Goal: Feedback & Contribution: Submit feedback/report problem

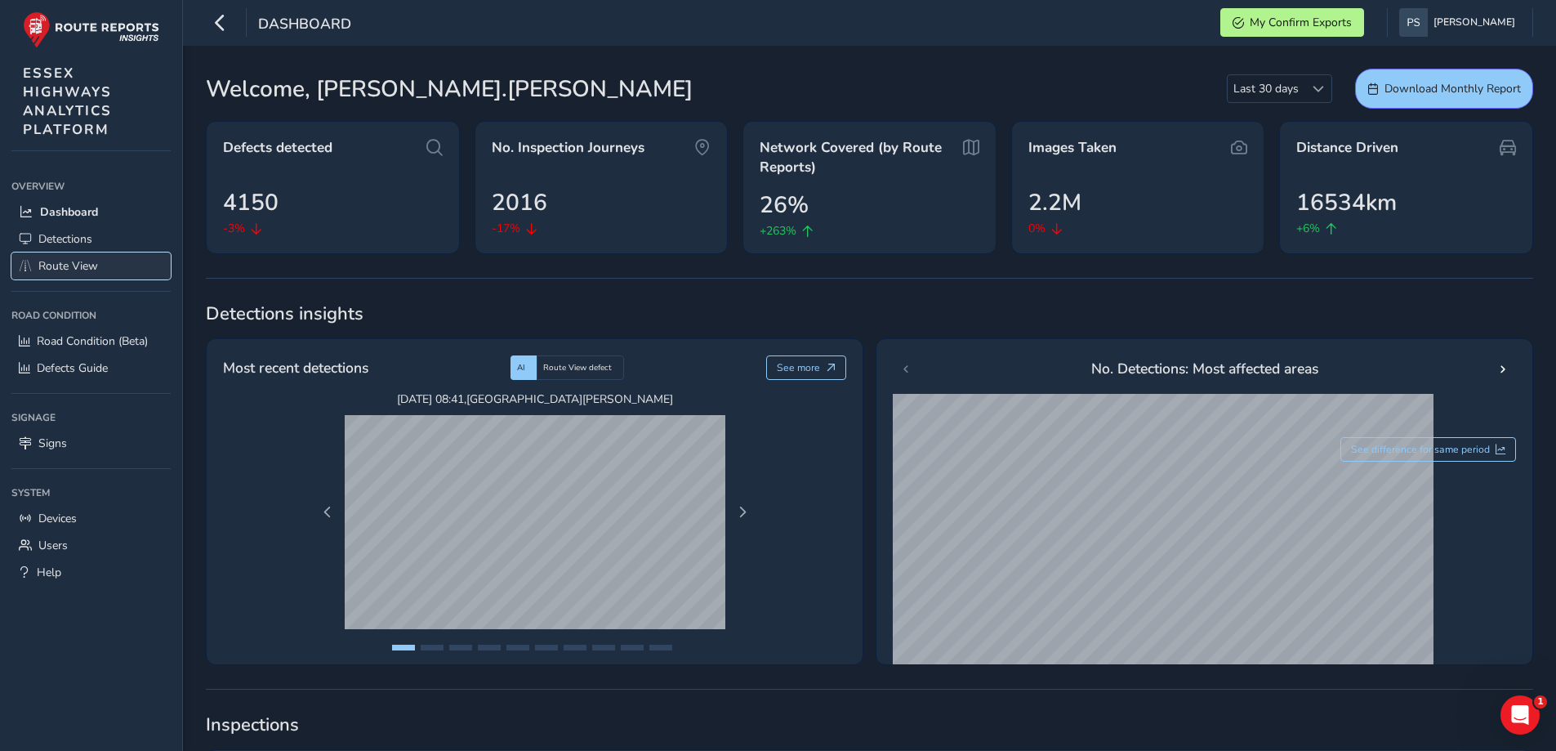
click at [53, 263] on span "Route View" at bounding box center [68, 266] width 60 height 16
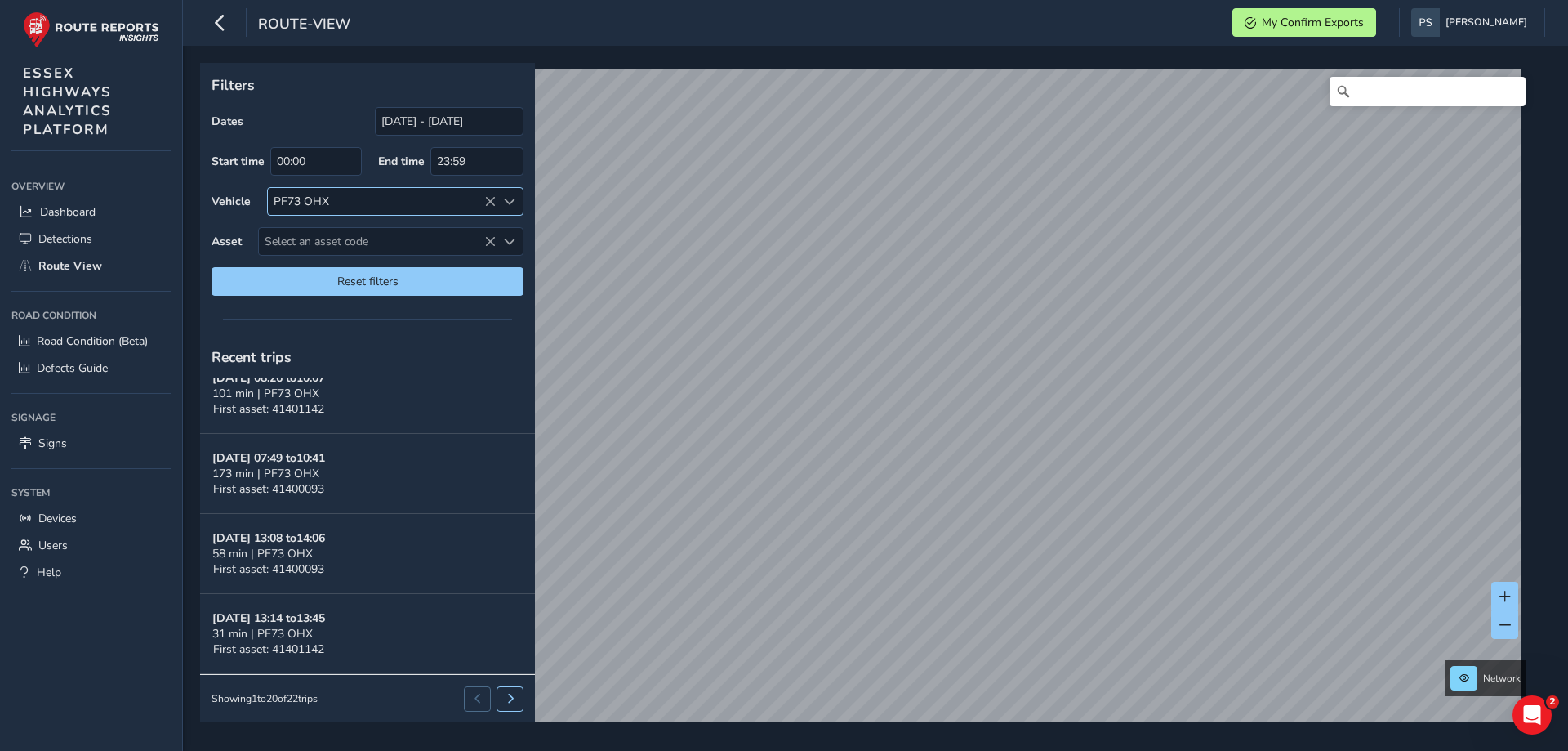
scroll to position [55, 0]
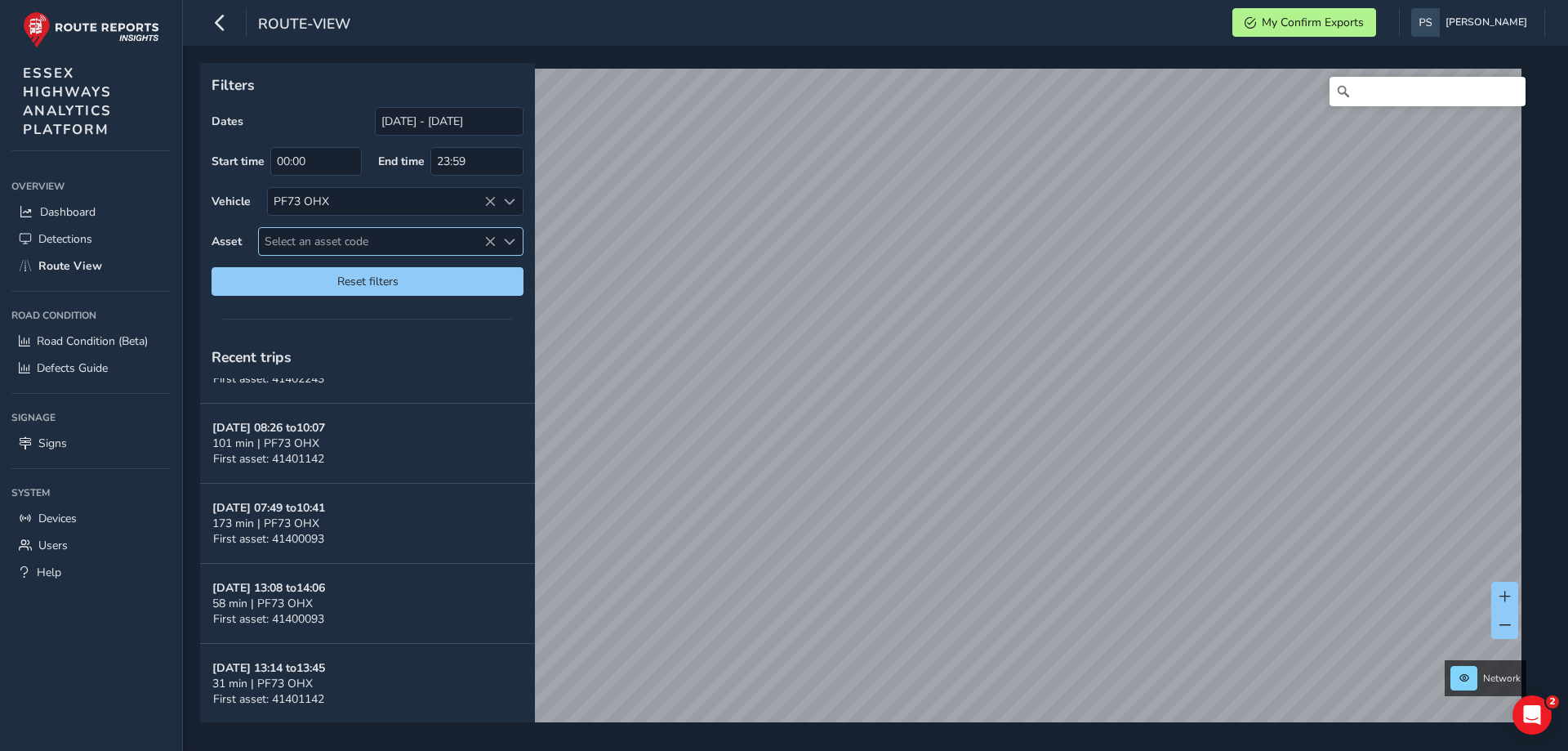
click at [493, 239] on icon at bounding box center [489, 241] width 11 height 11
click at [436, 422] on button "[DATE] 08:26 to 10:07 101 min | PF73 OHX First asset: 41401142" at bounding box center [367, 444] width 335 height 80
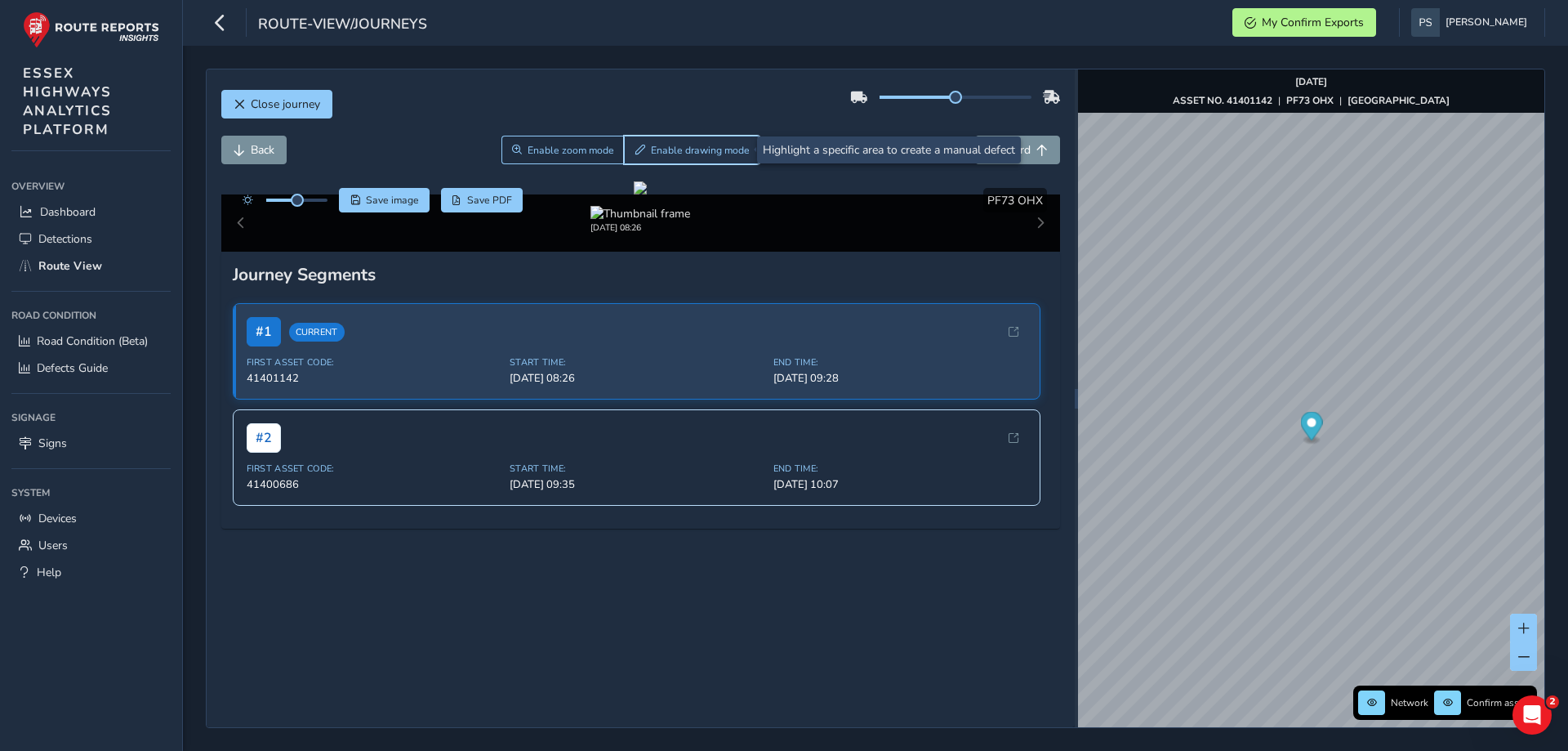
click at [713, 158] on button "Enable drawing mode" at bounding box center [692, 150] width 136 height 29
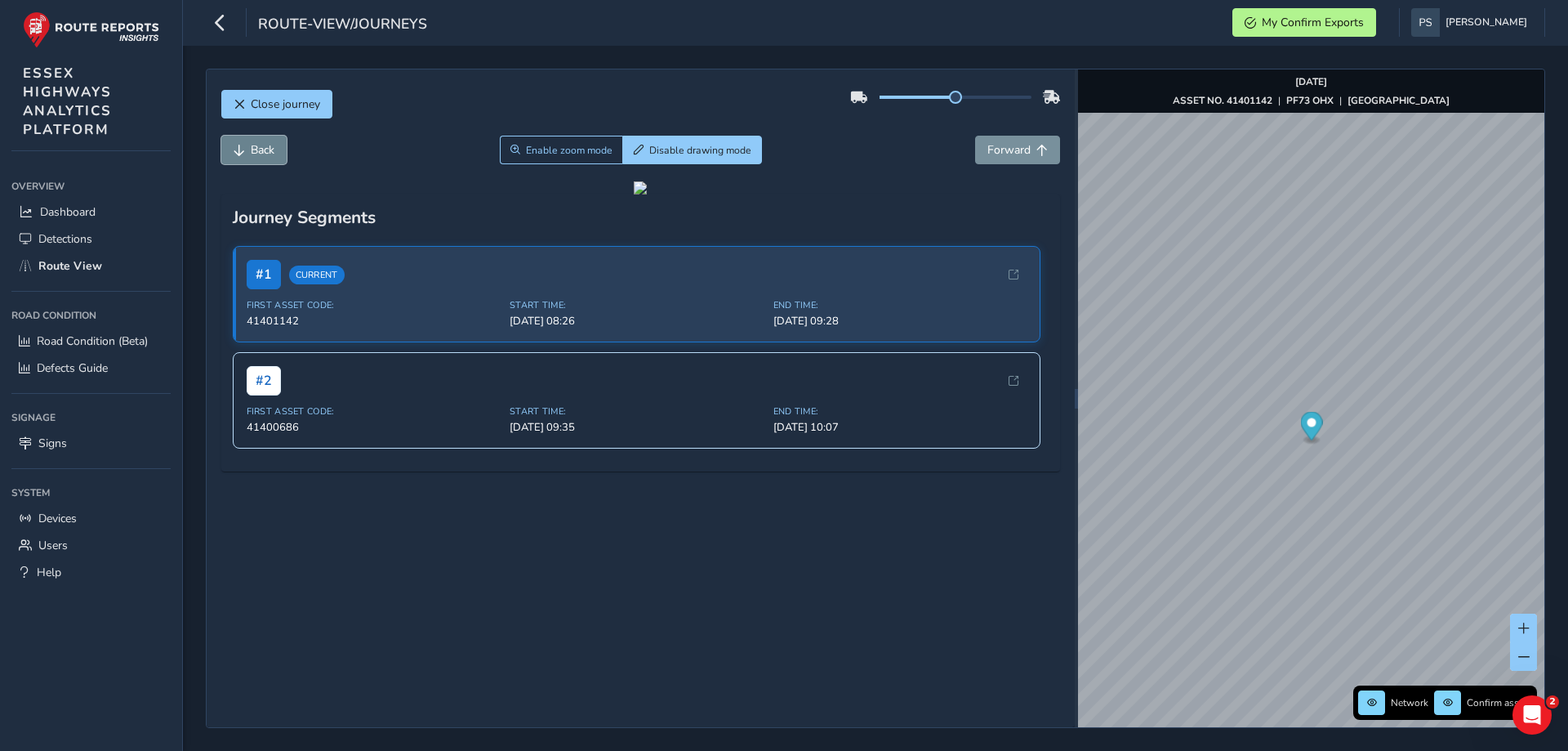
click at [254, 154] on span "Back" at bounding box center [263, 150] width 24 height 16
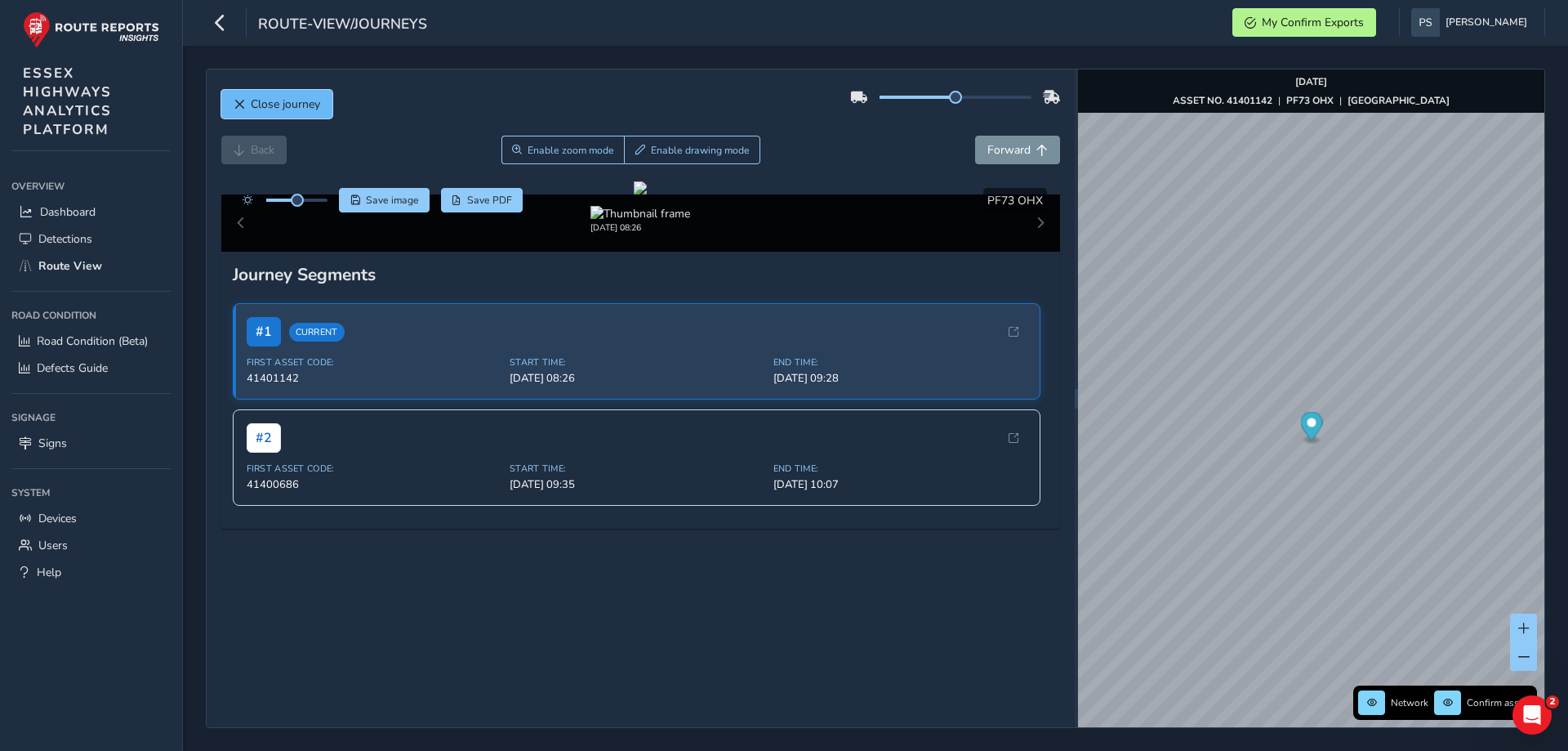
click at [292, 111] on span "Close journey" at bounding box center [285, 104] width 69 height 16
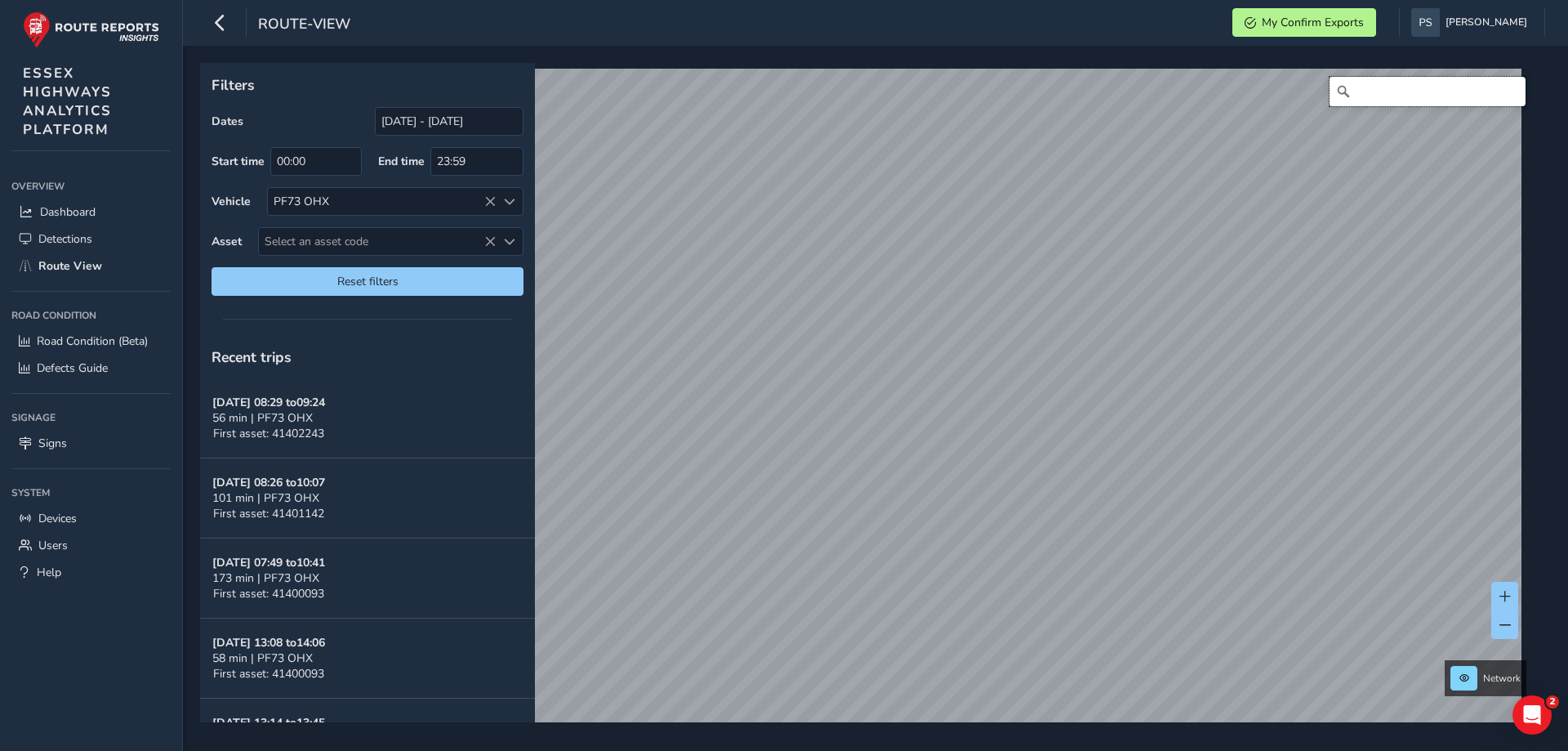
click at [1357, 90] on input "Search" at bounding box center [1428, 91] width 196 height 29
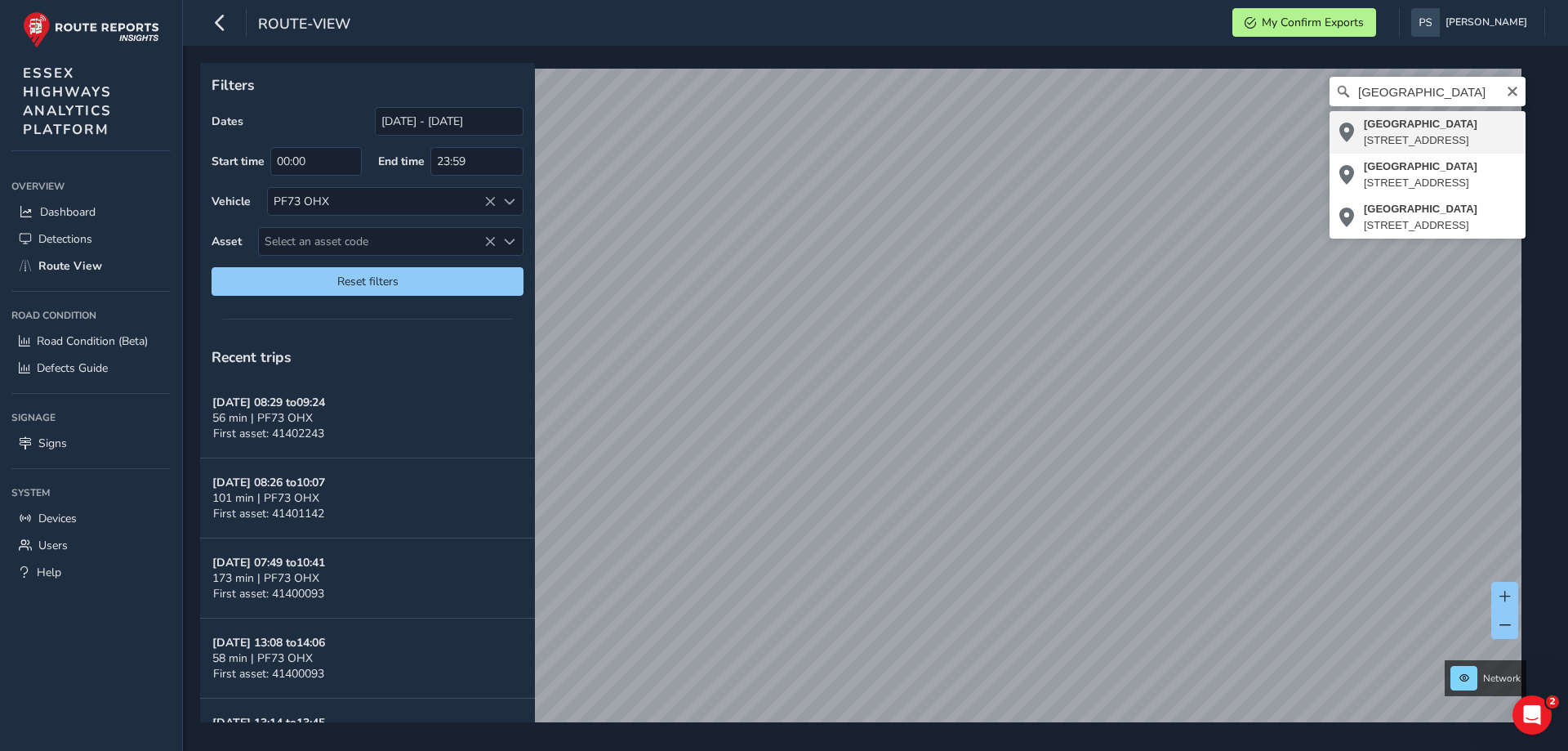
type input "[STREET_ADDRESS]"
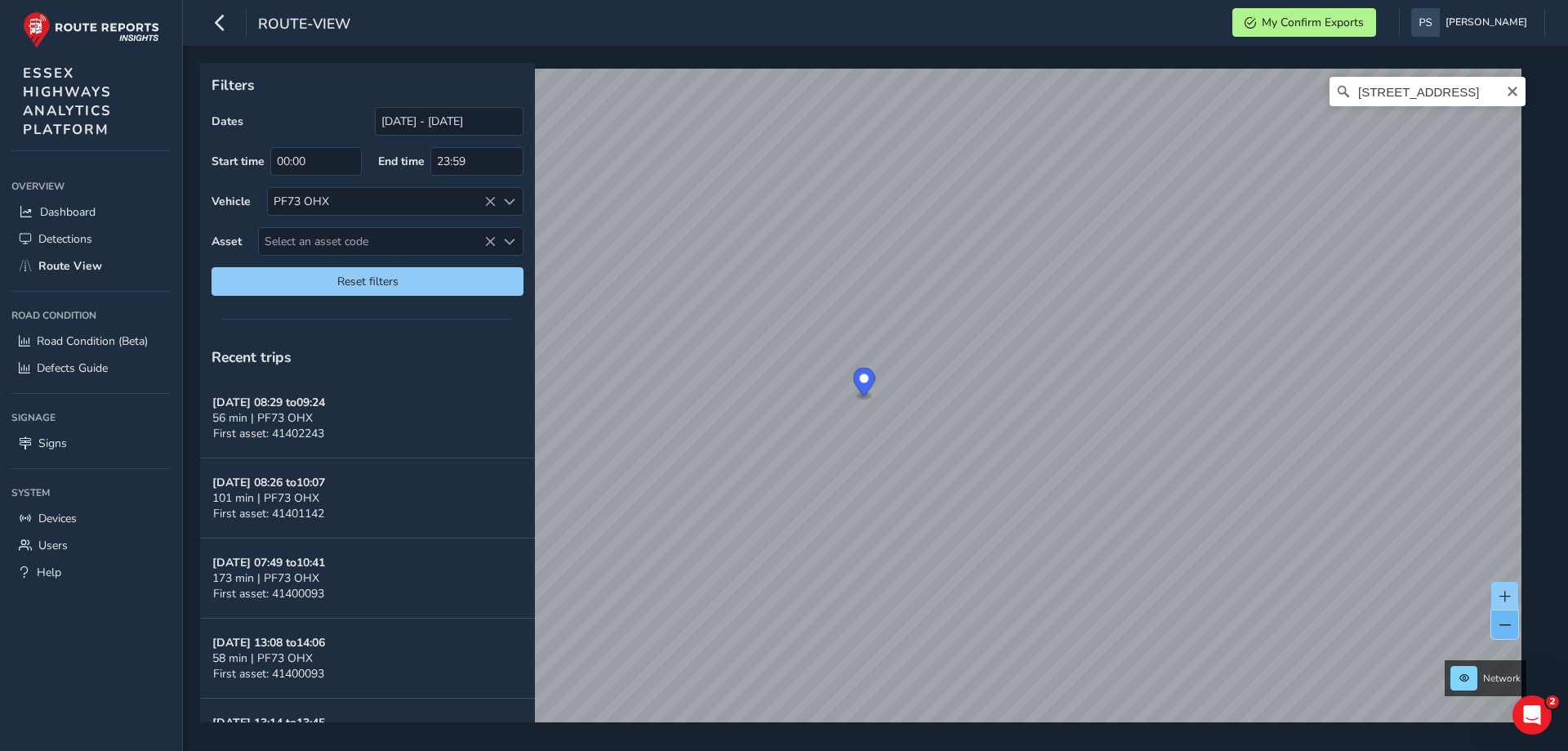
click at [1505, 629] on span at bounding box center [1505, 624] width 11 height 11
click at [1157, 109] on div "[STREET_ADDRESS]" at bounding box center [870, 405] width 1328 height 672
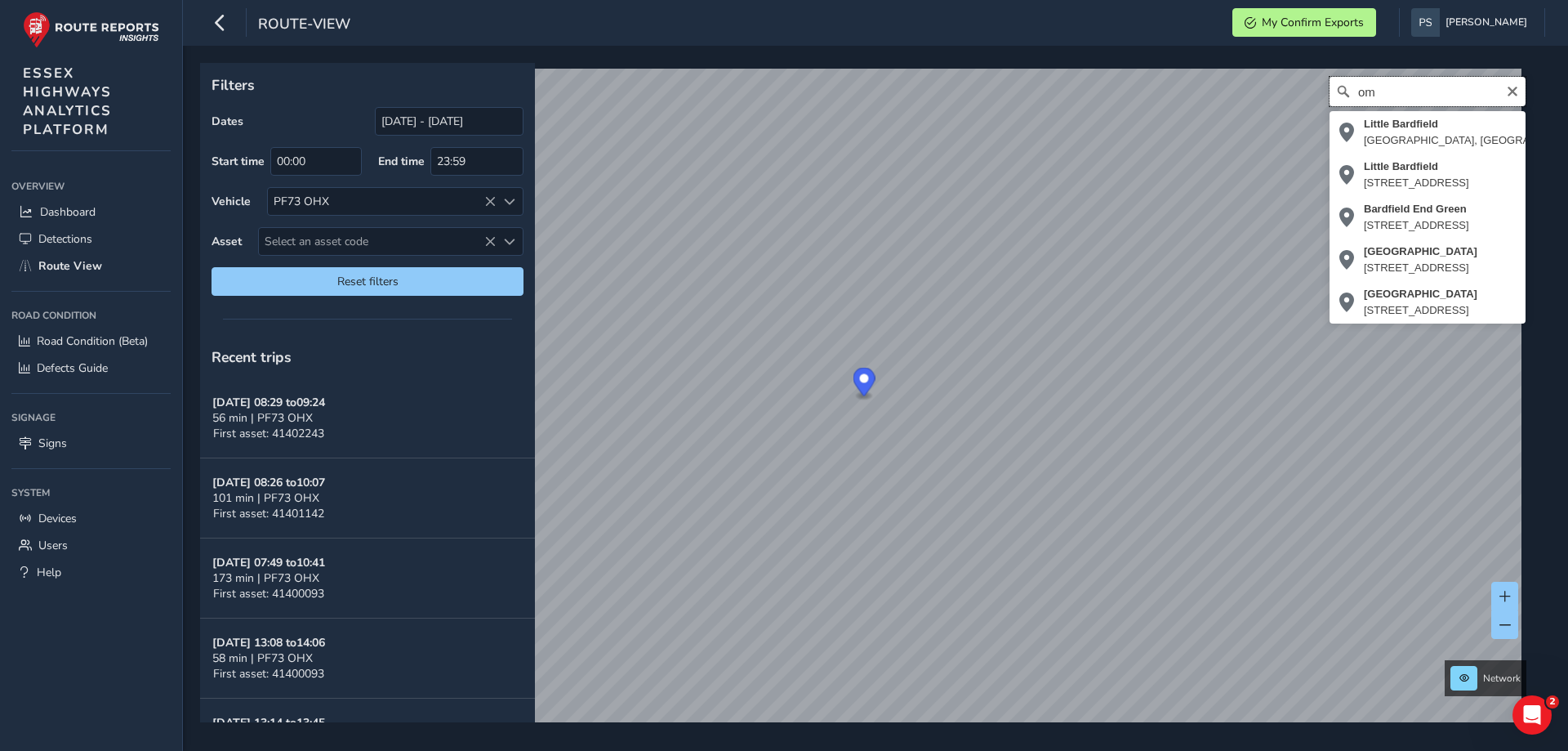
type input "m"
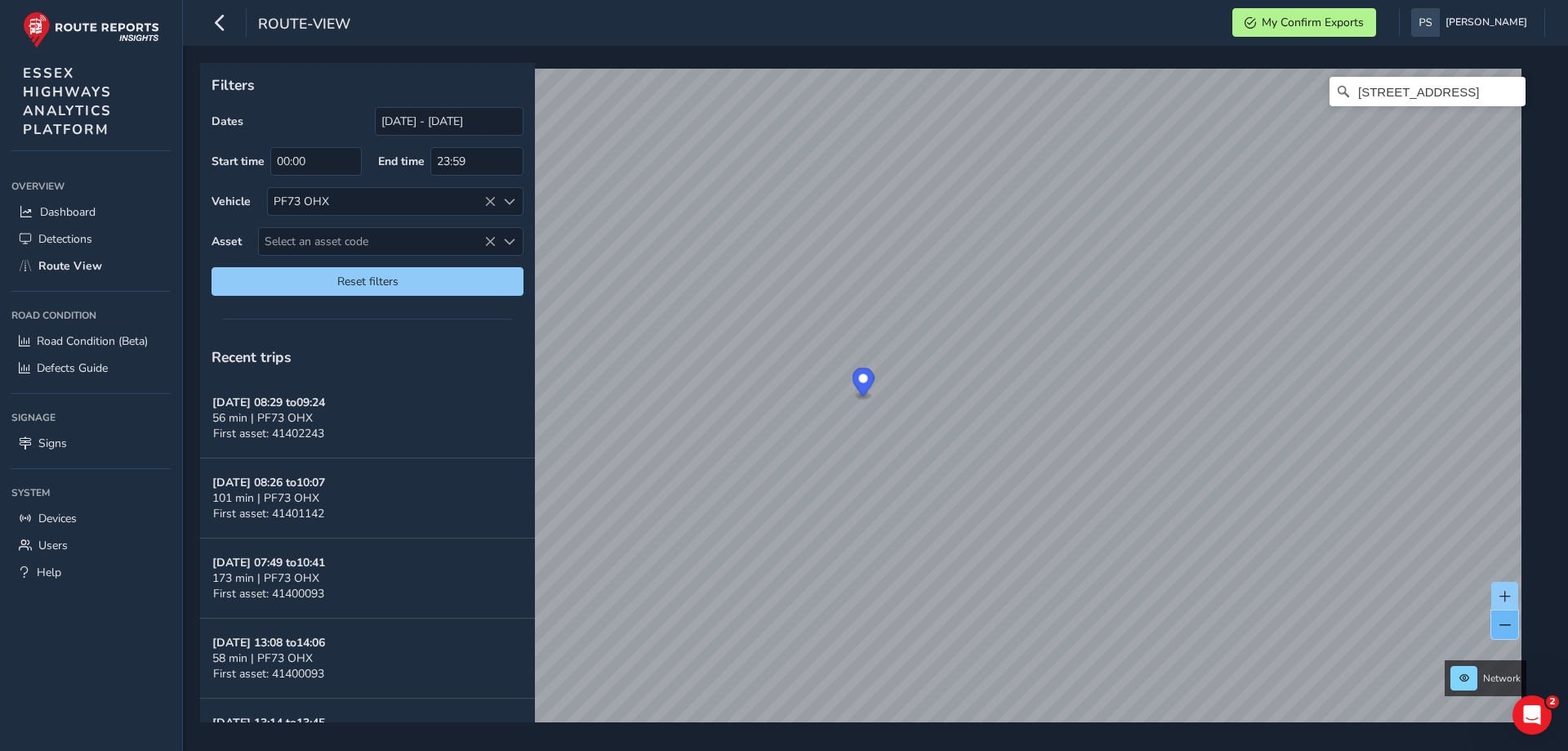
click at [1501, 622] on span at bounding box center [1505, 624] width 11 height 11
click at [1120, 750] on html "route-view My Confirm Exports [PERSON_NAME] Colour Scheme: Dark Dim Light Logou…" at bounding box center [784, 375] width 1568 height 751
click at [1497, 587] on button at bounding box center [1505, 596] width 27 height 29
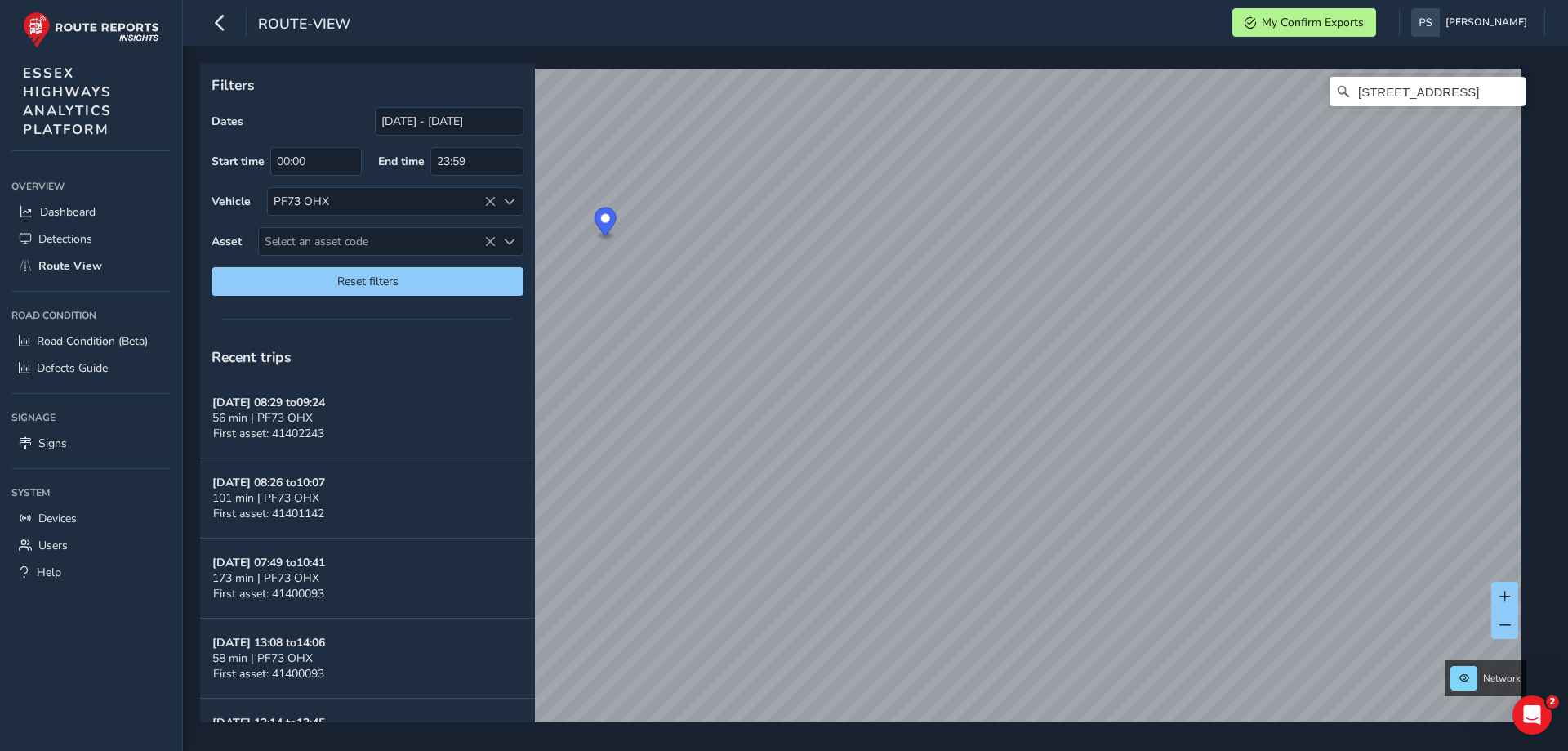
click at [1286, 746] on div "Filters Dates [DATE] - [DATE] Start time 00:00 End time 23:59 Vehicle PF73 OHX …" at bounding box center [875, 398] width 1385 height 705
click at [1379, 739] on div "Filters Dates [DATE] - [DATE] Start time 00:00 End time 23:59 Vehicle PF73 OHX …" at bounding box center [875, 398] width 1385 height 705
click at [1555, 343] on div "Filters Dates [DATE] - [DATE] Start time 00:00 End time 23:59 Vehicle PF73 OHX …" at bounding box center [875, 398] width 1385 height 705
click at [1555, 657] on div "Filters Dates [DATE] - [DATE] Start time 00:00 End time 23:59 Vehicle PF73 OHX …" at bounding box center [875, 398] width 1385 height 705
click at [1509, 635] on button at bounding box center [1505, 624] width 27 height 29
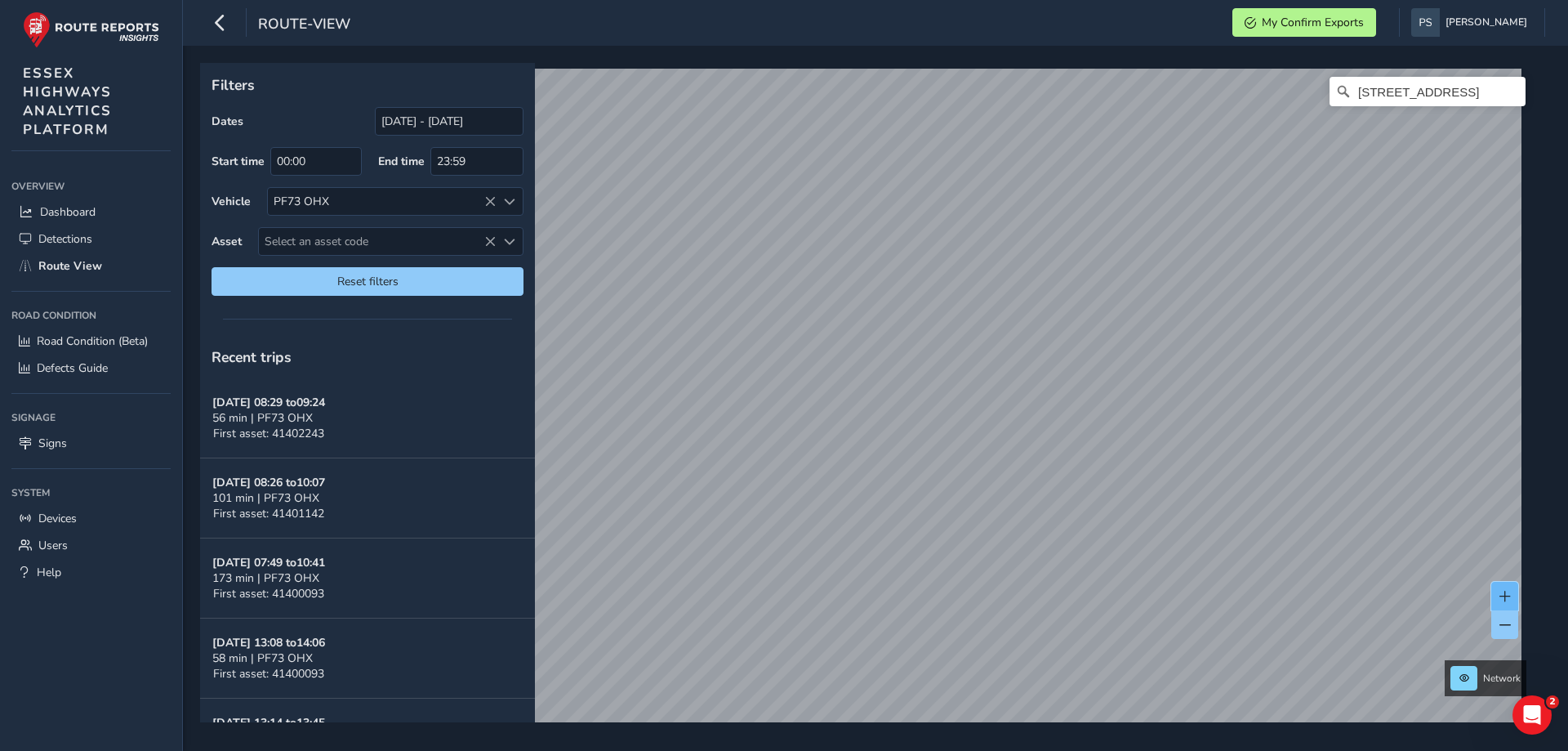
click at [1509, 593] on span at bounding box center [1505, 596] width 11 height 11
click at [999, 750] on html "route-view My Confirm Exports [PERSON_NAME] Colour Scheme: Dark Dim Light Logou…" at bounding box center [784, 375] width 1568 height 751
click at [1133, 750] on html "route-view My Confirm Exports [PERSON_NAME] Colour Scheme: Dark Dim Light Logou…" at bounding box center [784, 375] width 1568 height 751
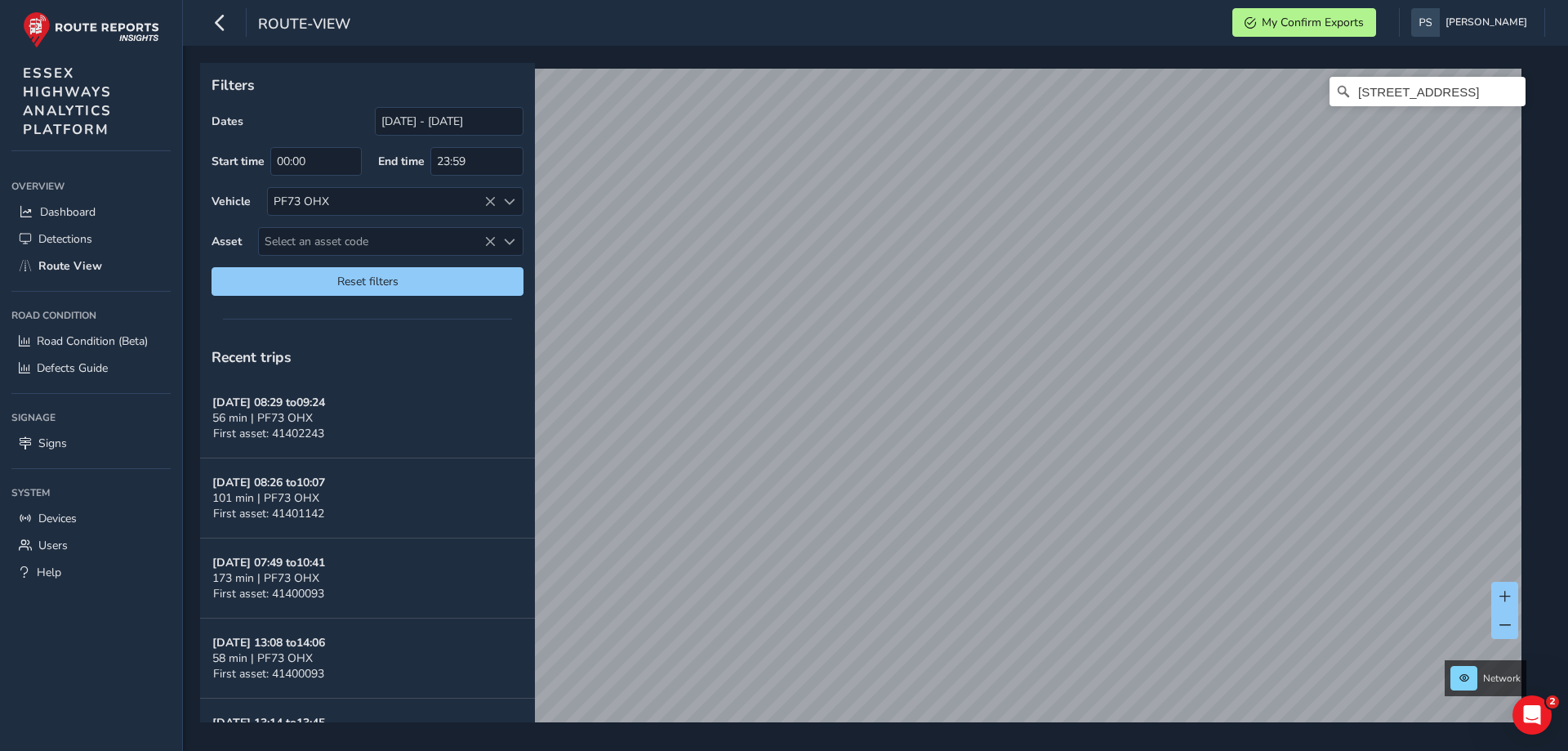
click at [995, 750] on html "route-view My Confirm Exports [PERSON_NAME] Colour Scheme: Dark Dim Light Logou…" at bounding box center [784, 375] width 1568 height 751
click at [1210, 750] on html "route-view My Confirm Exports [PERSON_NAME] Colour Scheme: Dark Dim Light Logou…" at bounding box center [784, 375] width 1568 height 751
click at [1205, 730] on div "Filters Dates [DATE] - [DATE] Start time 00:00 End time 23:59 Vehicle PF73 OHX …" at bounding box center [875, 398] width 1385 height 705
click at [1438, 750] on html "route-view My Confirm Exports [PERSON_NAME] Colour Scheme: Dark Dim Light Logou…" at bounding box center [784, 375] width 1568 height 751
click at [1110, 750] on html "route-view My Confirm Exports [PERSON_NAME] Colour Scheme: Dark Dim Light Logou…" at bounding box center [784, 375] width 1568 height 751
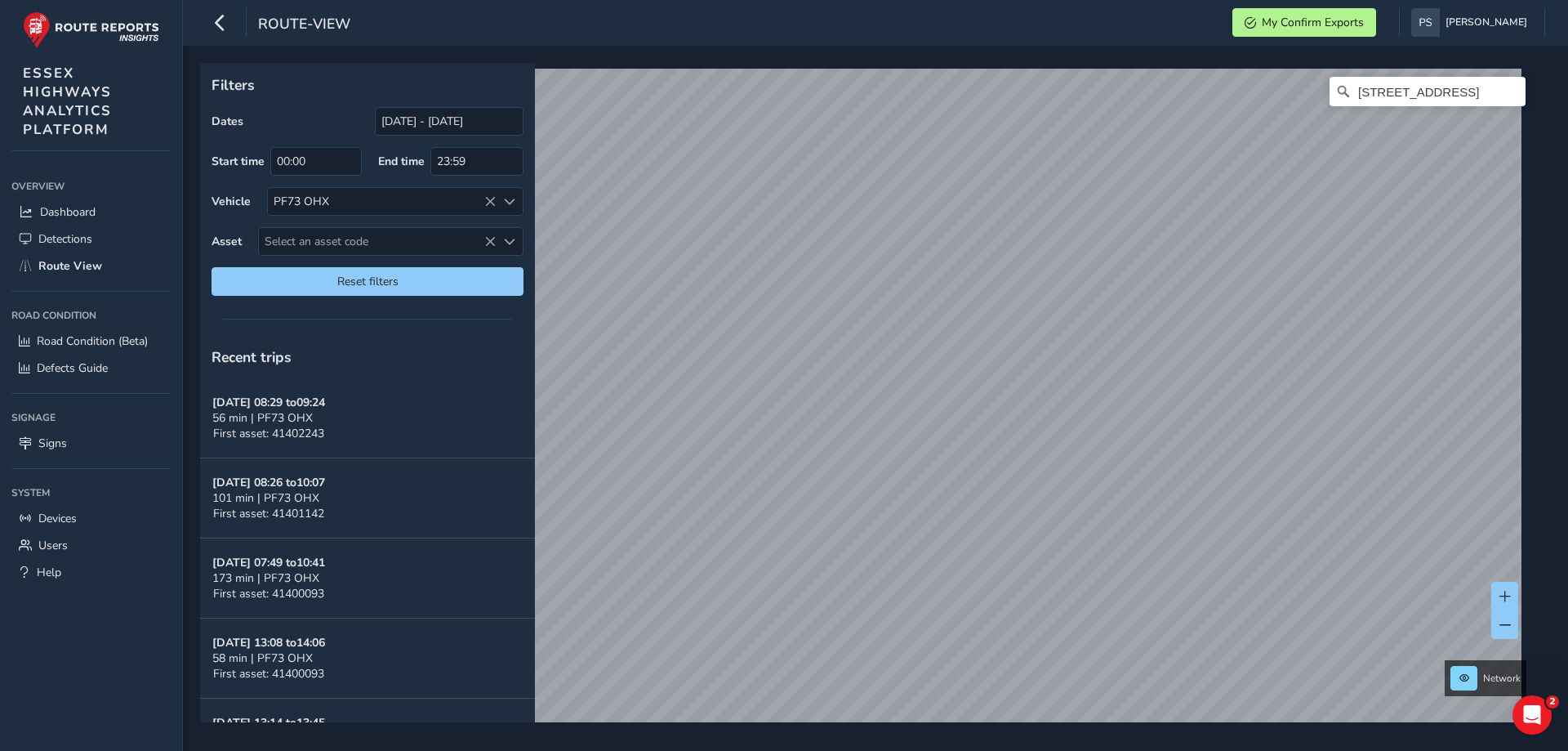
click at [997, 731] on div "Filters Dates [DATE] - [DATE] Start time 00:00 End time 23:59 Vehicle PF73 OHX …" at bounding box center [875, 398] width 1385 height 705
click at [1046, 734] on div "Filters Dates [DATE] - [DATE] Start time 00:00 End time 23:59 Vehicle PF73 OHX …" at bounding box center [875, 398] width 1385 height 705
click at [1175, 750] on html "route-view My Confirm Exports [PERSON_NAME] Colour Scheme: Dark Dim Light Logou…" at bounding box center [784, 375] width 1568 height 751
click at [1278, 750] on html "route-view My Confirm Exports [PERSON_NAME] Colour Scheme: Dark Dim Light Logou…" at bounding box center [784, 375] width 1568 height 751
click at [1125, 750] on html "route-view My Confirm Exports [PERSON_NAME] Colour Scheme: Dark Dim Light Logou…" at bounding box center [784, 375] width 1568 height 751
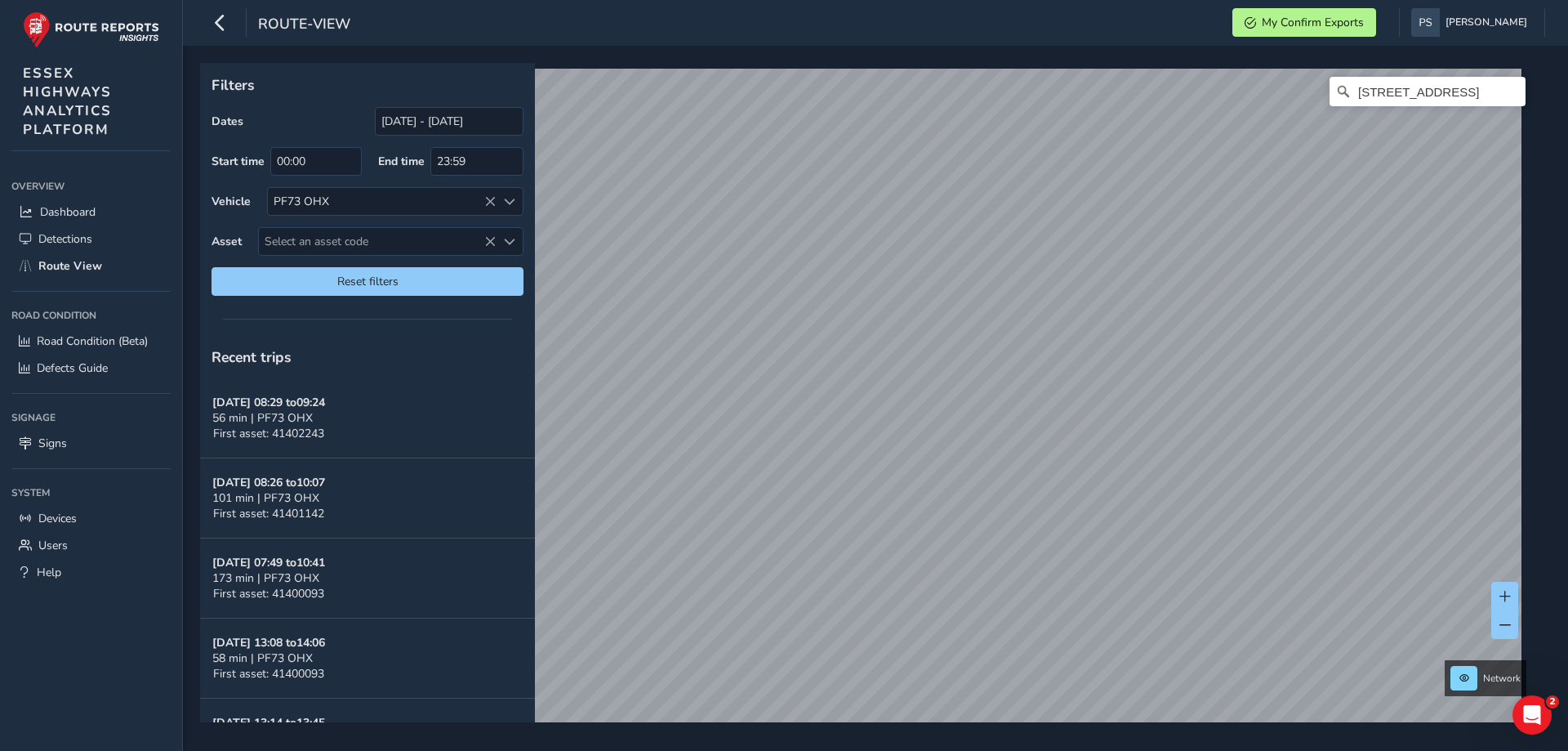
click at [1091, 750] on html "route-view My Confirm Exports [PERSON_NAME] Colour Scheme: Dark Dim Light Logou…" at bounding box center [784, 375] width 1568 height 751
click at [473, 185] on div "Filters Dates [DATE] - [DATE] Start time 00:00 End time 23:59 Vehicle PF73 OHX …" at bounding box center [870, 392] width 1340 height 659
click at [652, 0] on html "route-view My Confirm Exports [PERSON_NAME] Colour Scheme: Dark Dim Light Logou…" at bounding box center [784, 375] width 1568 height 751
click at [689, 31] on div "route-view My Confirm Exports [PERSON_NAME] Colour Scheme: Dark Dim Light Logou…" at bounding box center [875, 375] width 1385 height 751
drag, startPoint x: 1489, startPoint y: 96, endPoint x: 1479, endPoint y: 97, distance: 10.7
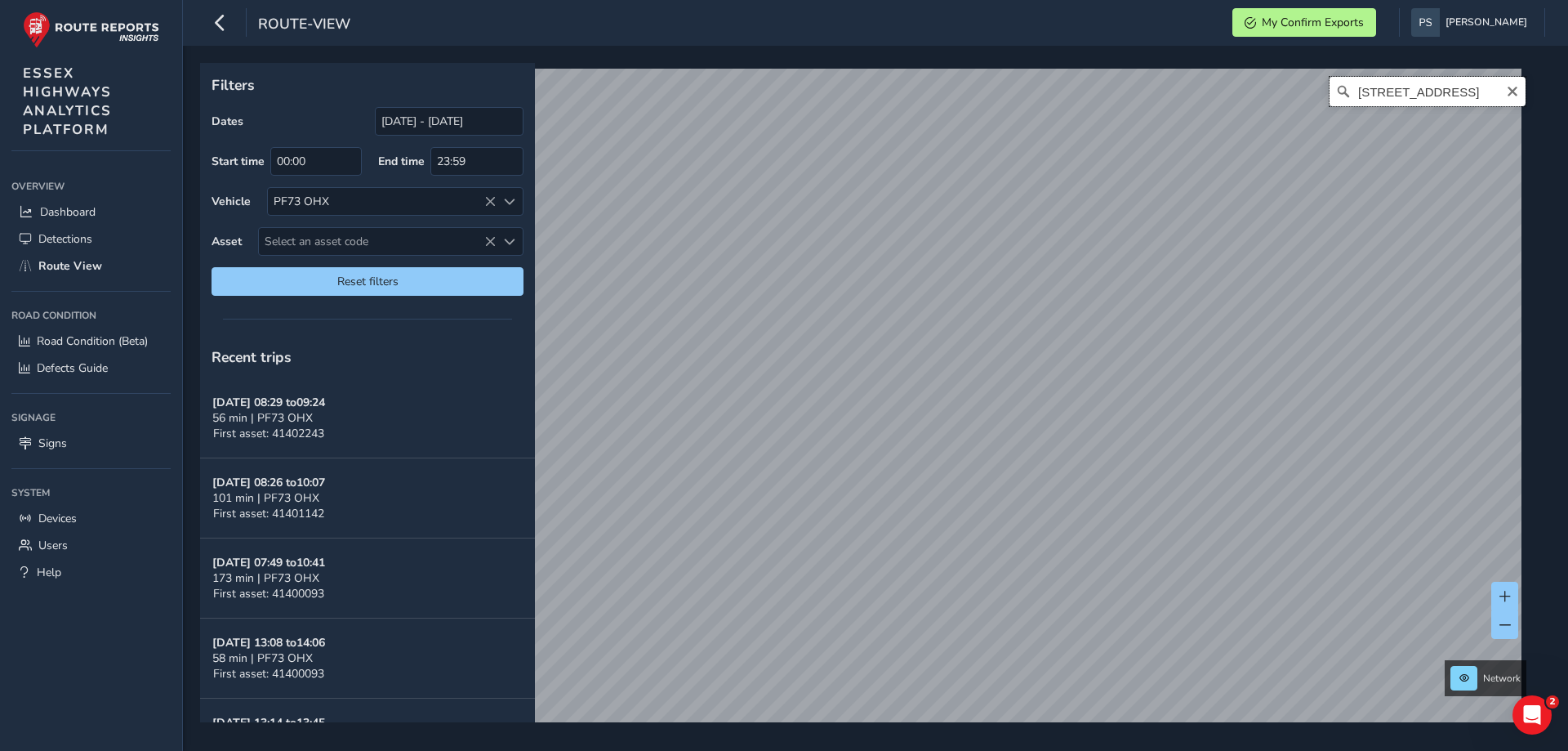
click at [1479, 97] on input "[STREET_ADDRESS]" at bounding box center [1428, 91] width 196 height 29
click at [1204, 511] on button "x" at bounding box center [1204, 512] width 16 height 16
click at [1505, 619] on span at bounding box center [1505, 624] width 11 height 11
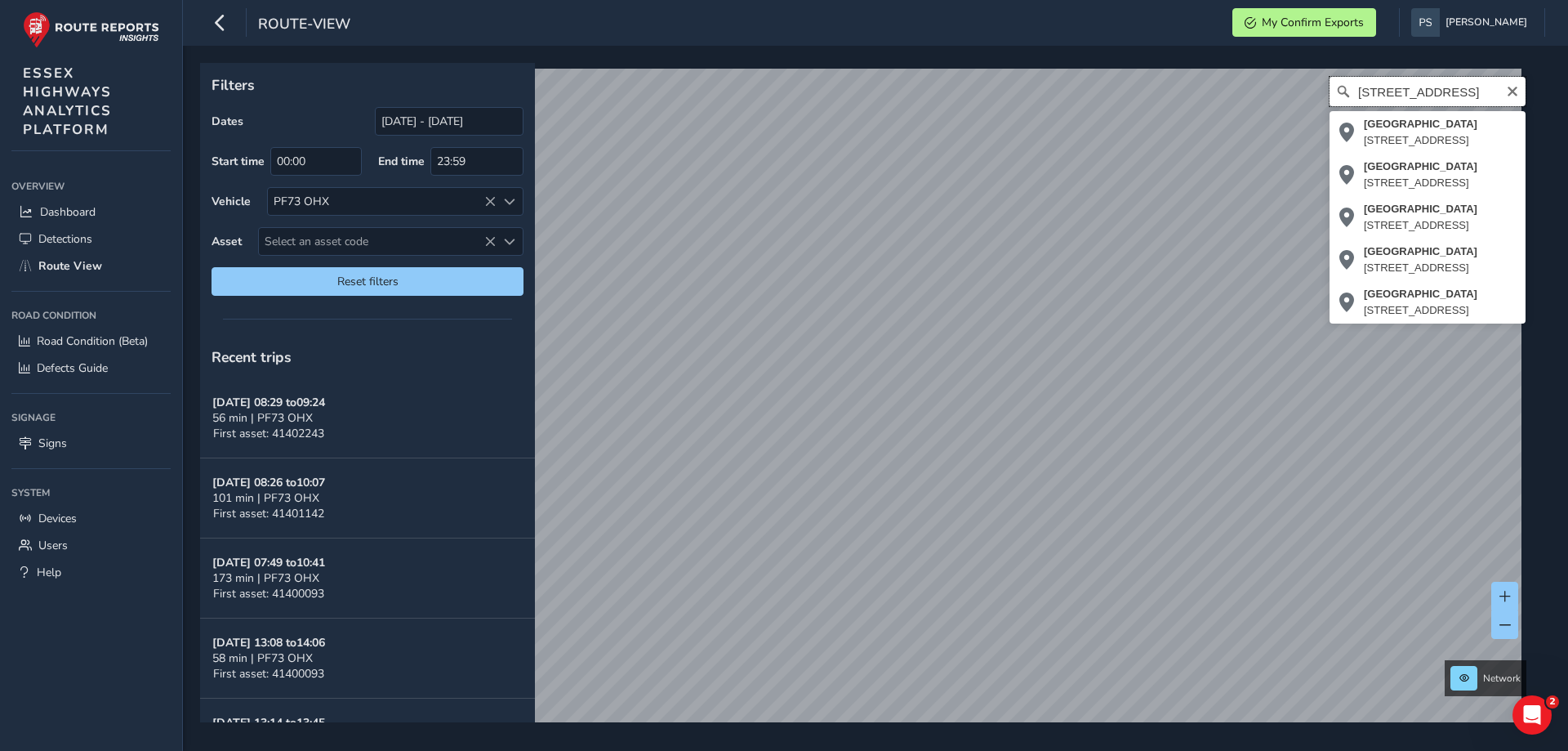
click at [1347, 96] on input "[STREET_ADDRESS]" at bounding box center [1428, 91] width 196 height 29
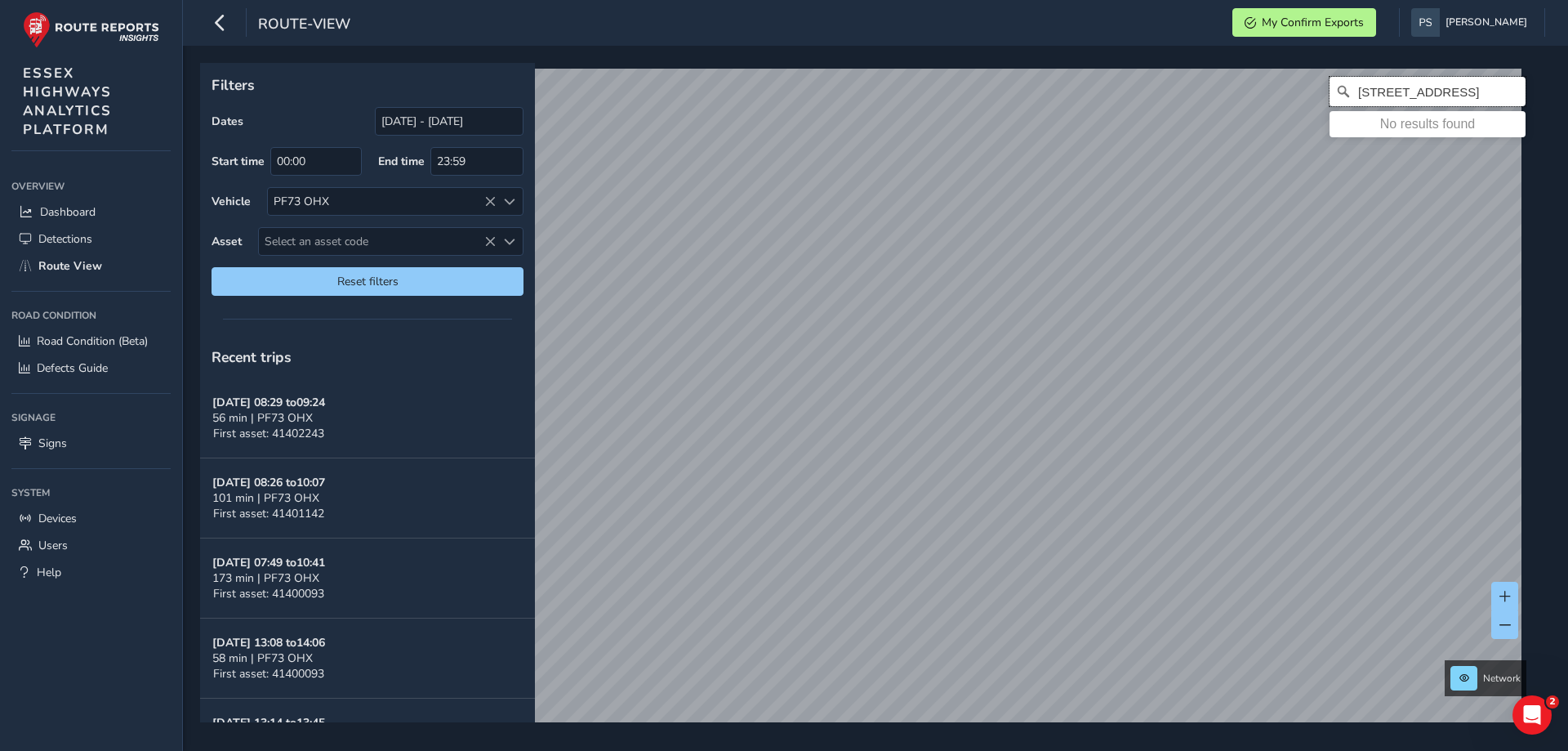
type input "[STREET_ADDRESS]"
click at [493, 0] on html "route-view My Confirm Exports [PERSON_NAME] Colour Scheme: Dark Dim Light Logou…" at bounding box center [784, 375] width 1568 height 751
click at [158, 441] on div "route-view My Confirm Exports [PERSON_NAME] Colour Scheme: Dark Dim Light Logou…" at bounding box center [784, 375] width 1568 height 751
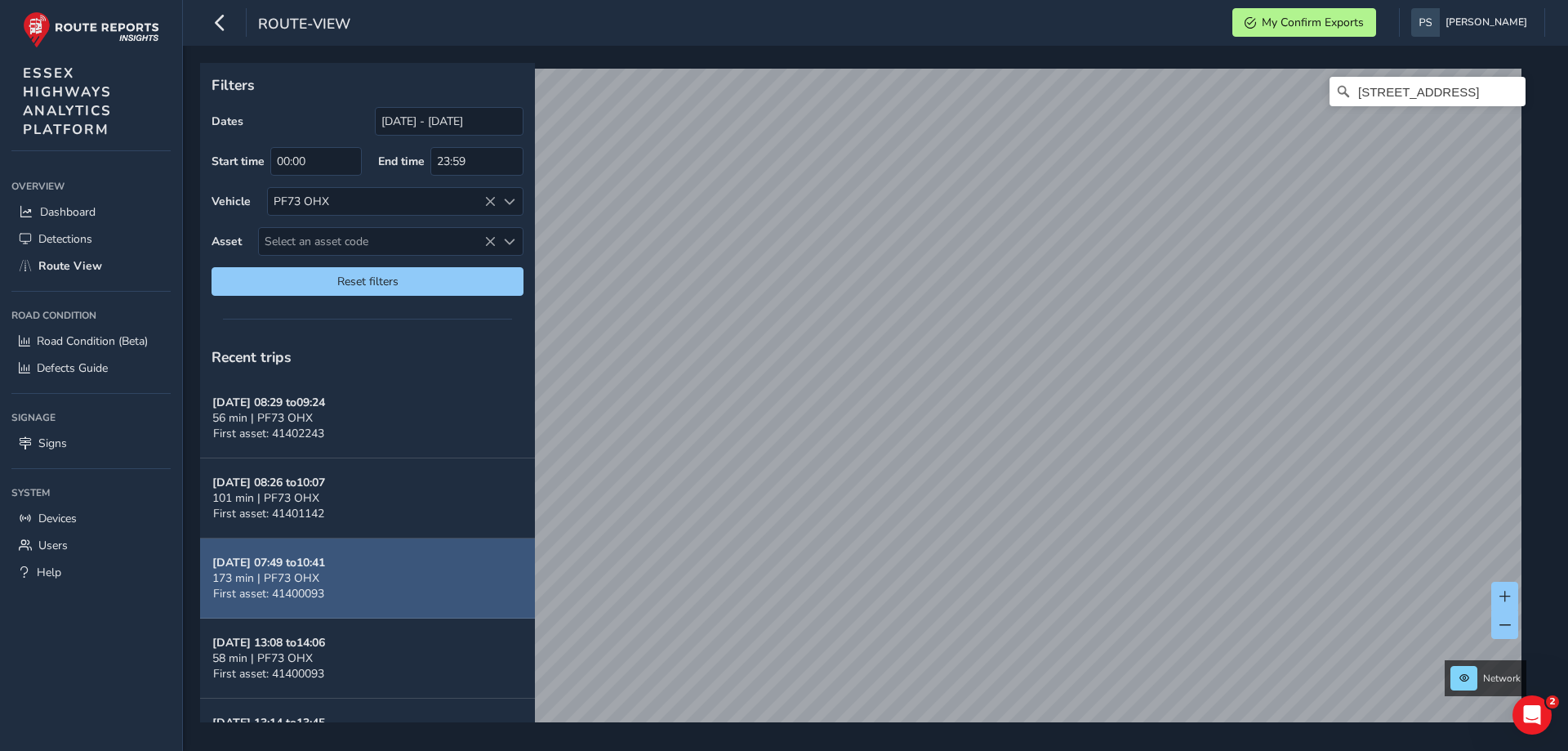
click at [455, 611] on div "Filters Dates [DATE] - [DATE] Start time 00:00 End time 23:59 Vehicle PF73 OHX …" at bounding box center [870, 392] width 1340 height 659
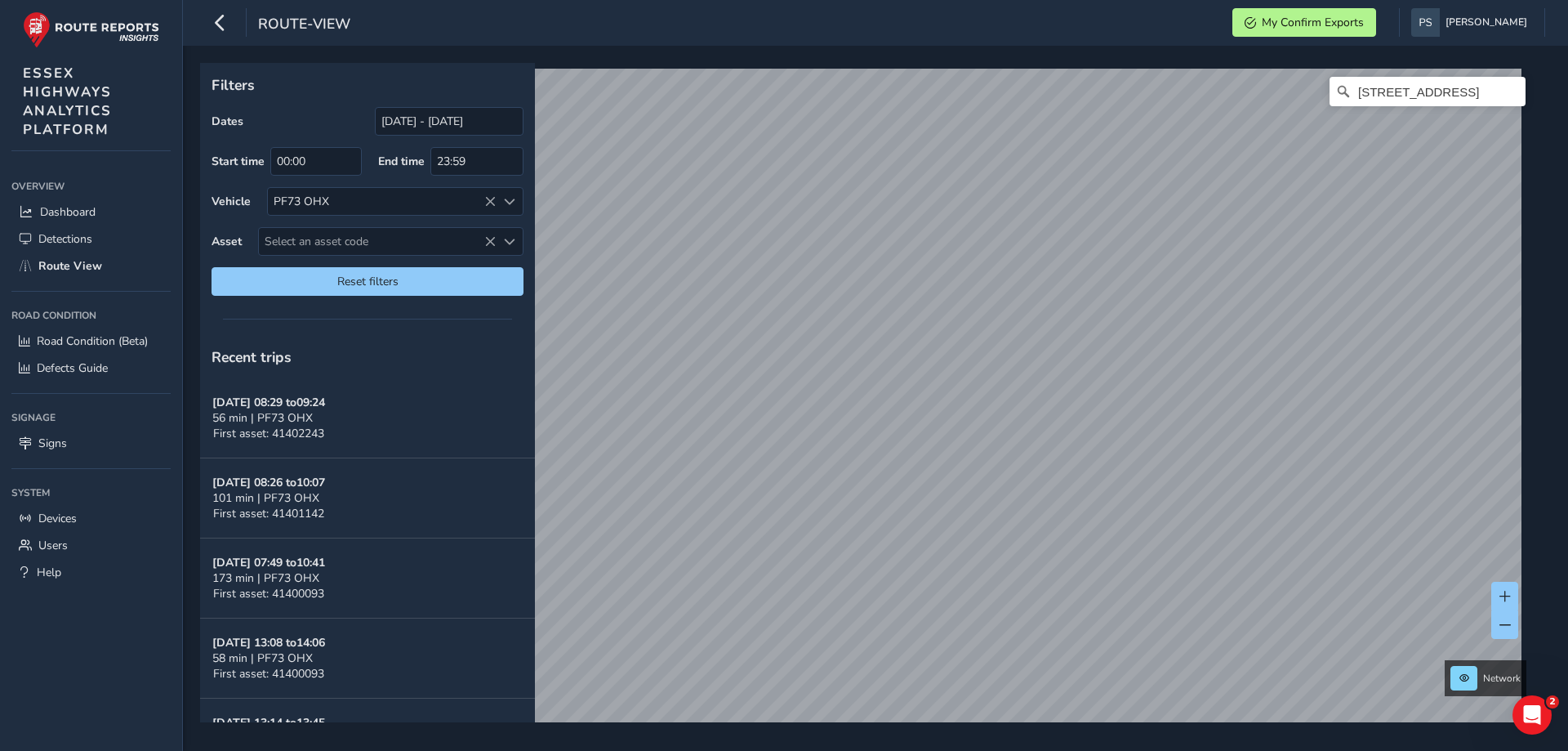
click at [872, 750] on html "route-view My Confirm Exports [PERSON_NAME] Colour Scheme: Dark Dim Light Logou…" at bounding box center [784, 375] width 1568 height 751
click at [312, 738] on div "Filters Dates [DATE] - [DATE] Start time 00:00 End time 23:59 Vehicle PF73 OHX …" at bounding box center [875, 398] width 1385 height 705
click at [322, 715] on div "Filters Dates [DATE] - [DATE] Start time 00:00 End time 23:59 Vehicle PF73 OHX …" at bounding box center [870, 392] width 1340 height 659
click at [1501, 630] on span at bounding box center [1505, 624] width 11 height 11
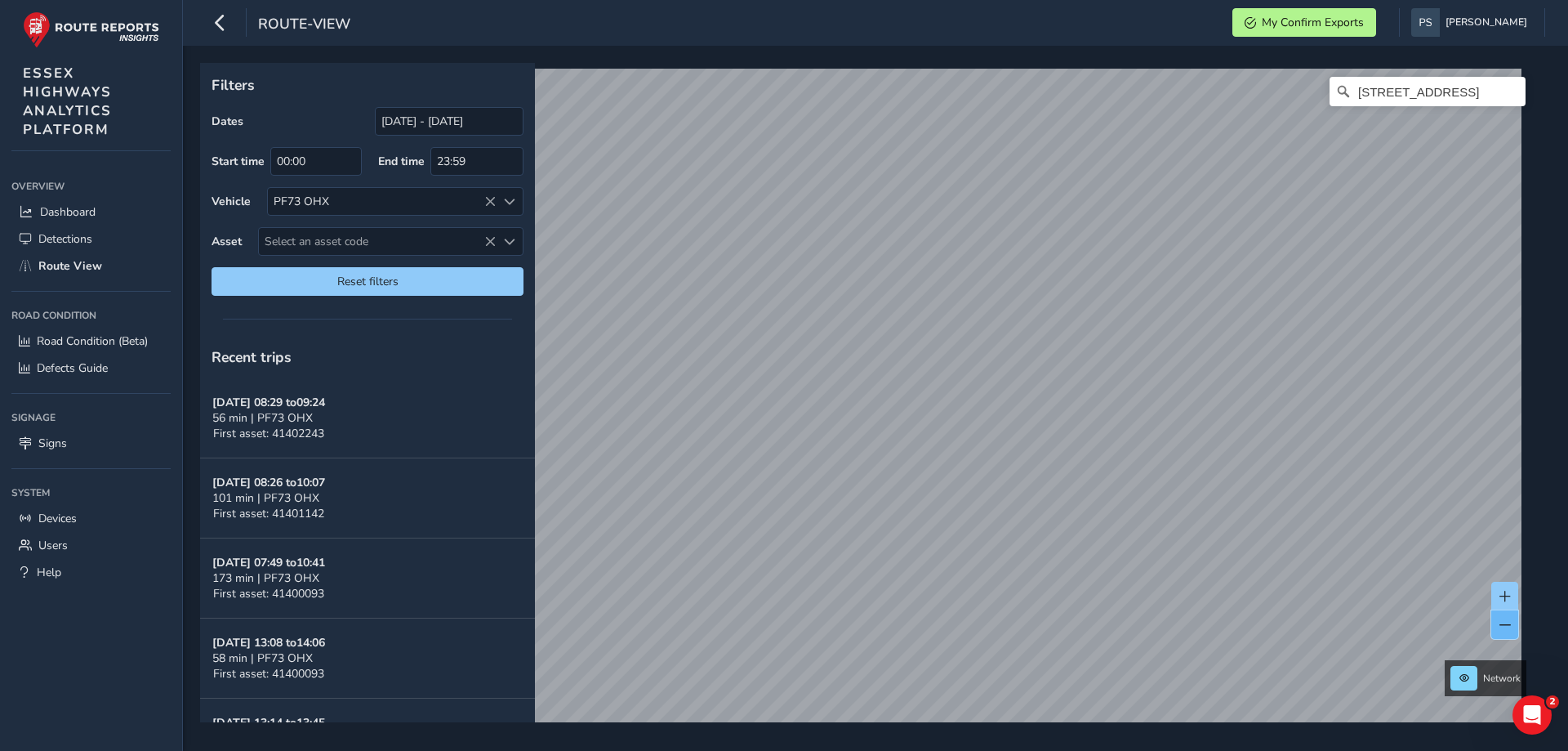
click at [1501, 630] on span at bounding box center [1505, 624] width 11 height 11
click at [1512, 596] on button at bounding box center [1505, 596] width 27 height 29
click at [1509, 600] on button at bounding box center [1505, 596] width 27 height 29
click at [841, 554] on div "x Available inspection trips: [GEOGRAPHIC_DATA][DATE] 09:23" at bounding box center [909, 581] width 155 height 56
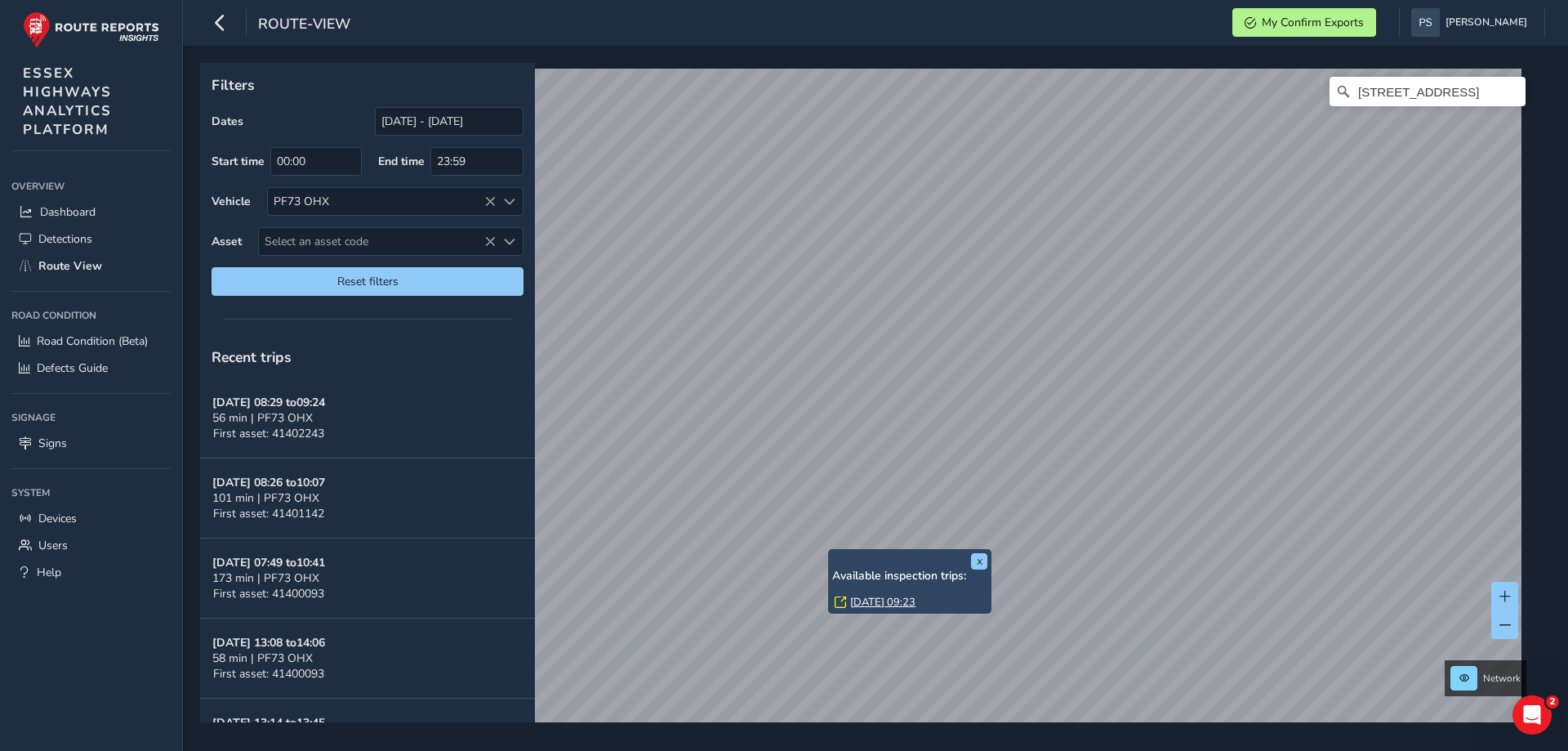
click at [857, 601] on link "[DATE] 09:23" at bounding box center [882, 602] width 65 height 15
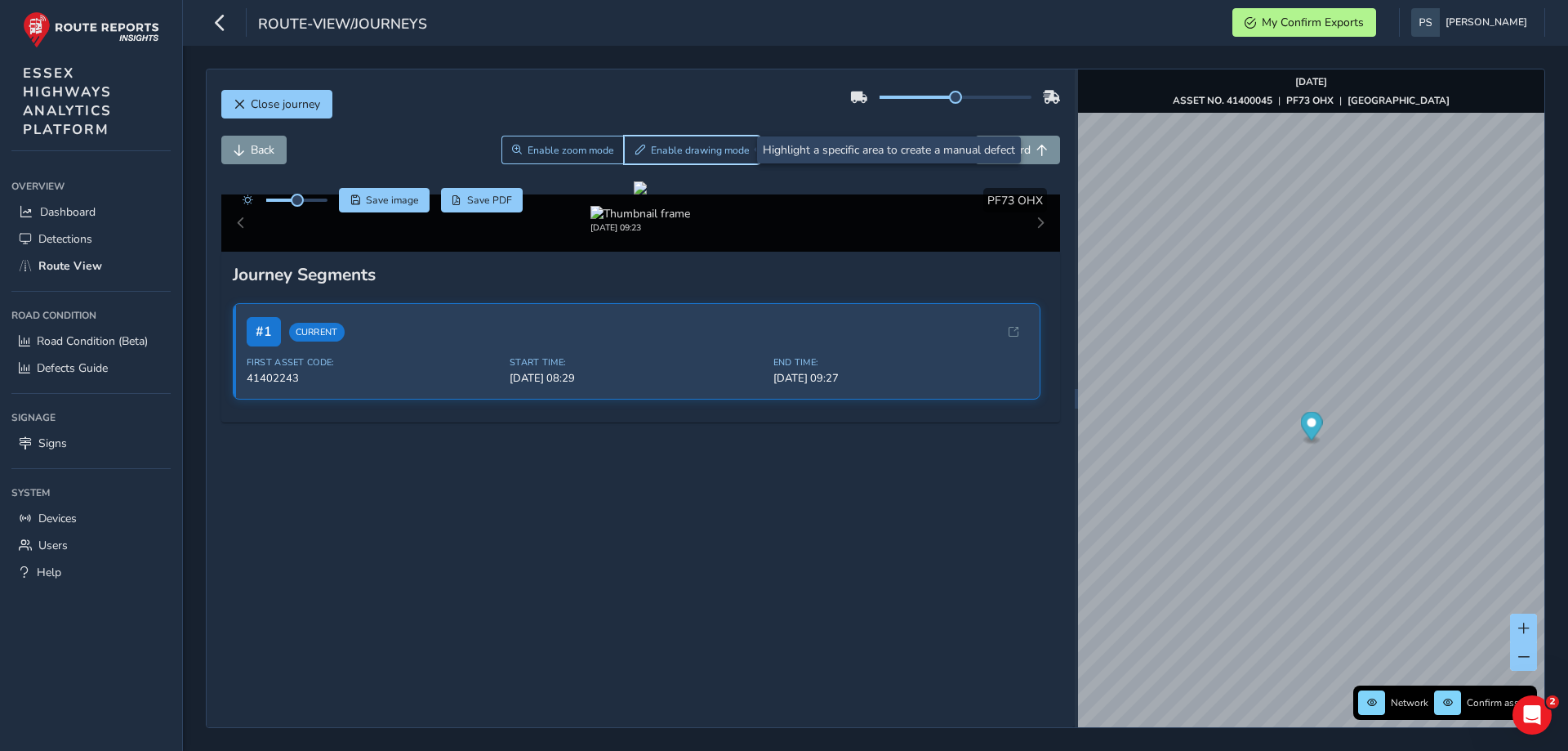
click at [678, 154] on span "Enable drawing mode" at bounding box center [700, 150] width 99 height 13
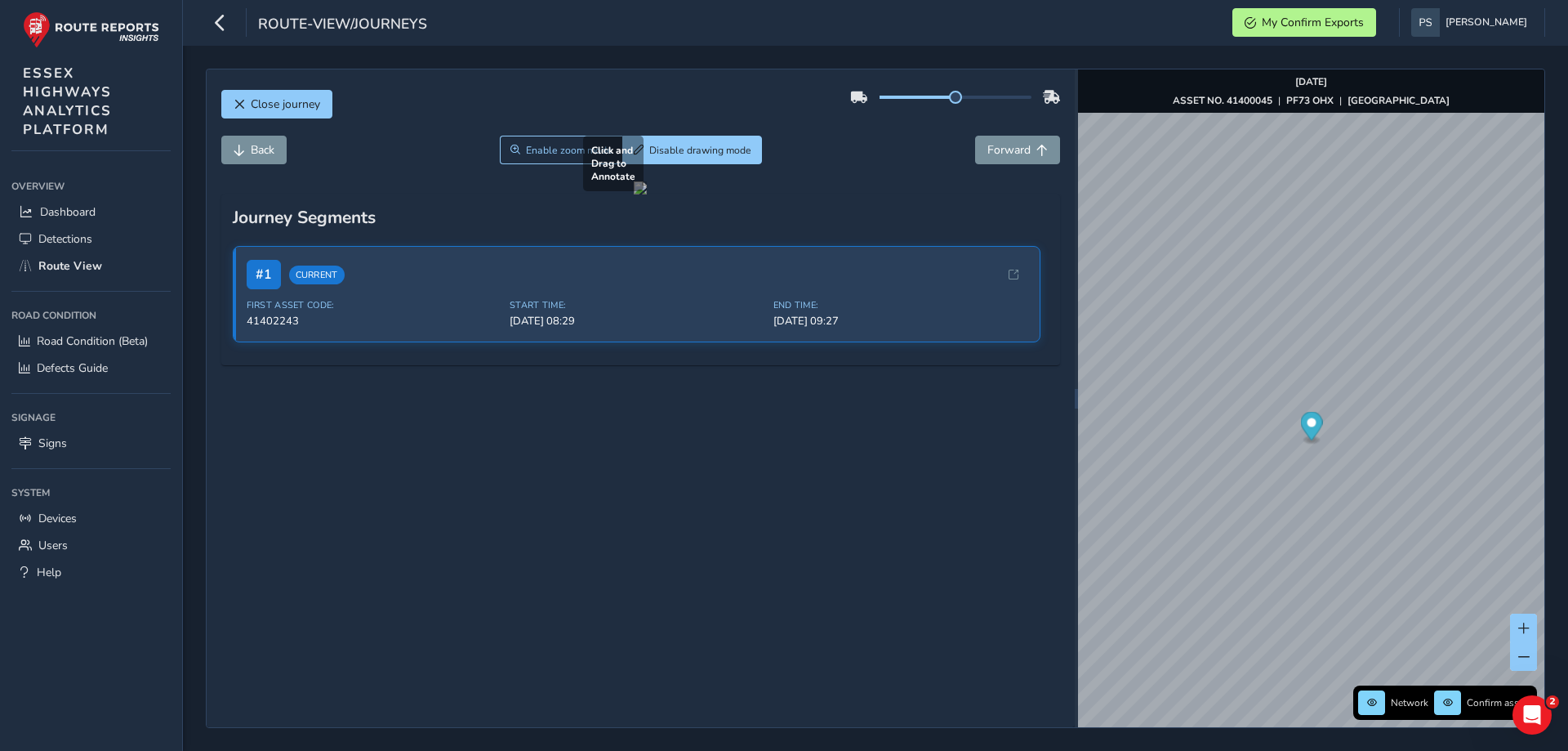
drag, startPoint x: 703, startPoint y: 560, endPoint x: 789, endPoint y: 610, distance: 99.9
click at [647, 194] on div at bounding box center [640, 187] width 13 height 13
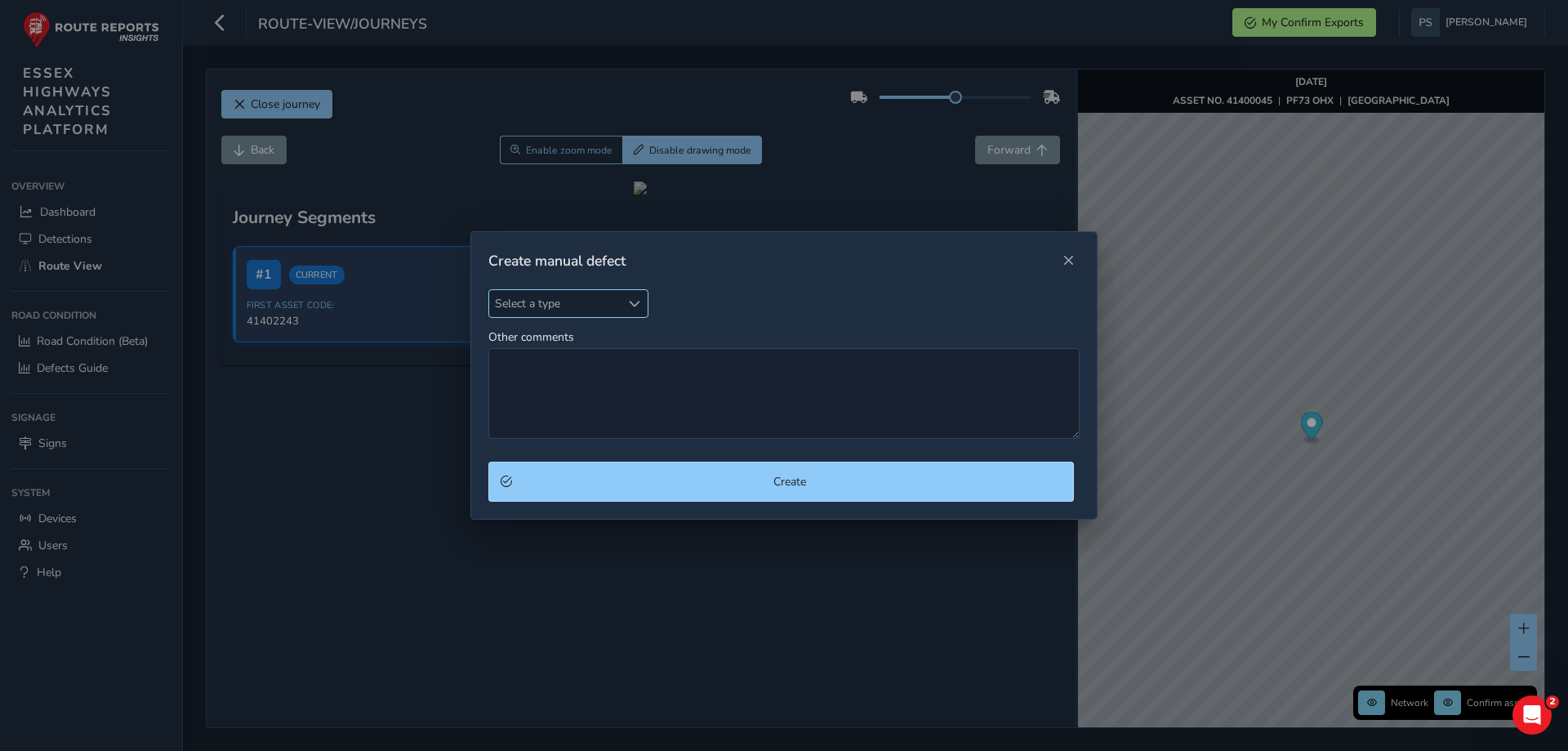
click at [640, 306] on span "Select a type" at bounding box center [634, 303] width 11 height 11
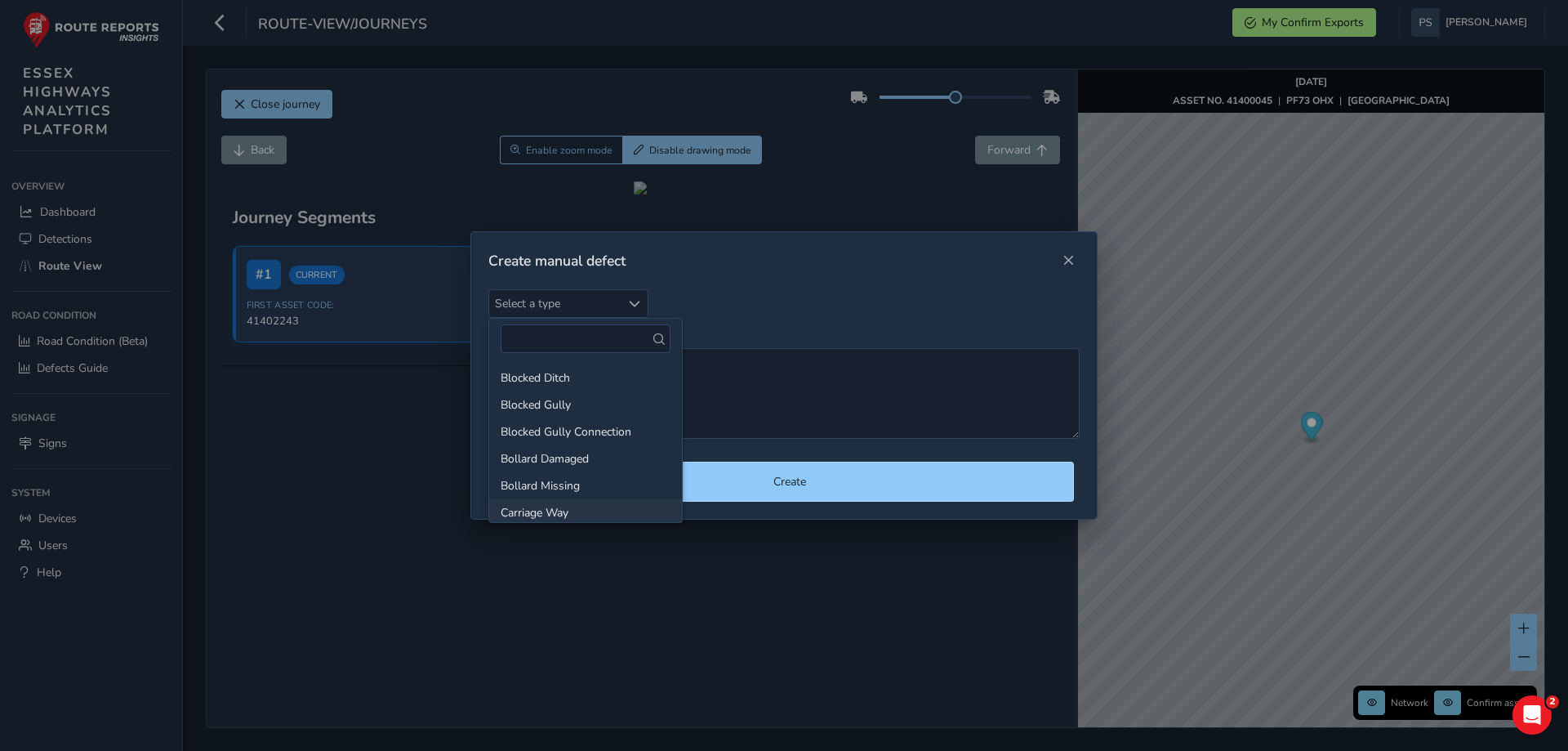
click at [578, 515] on li "Carriage Way" at bounding box center [585, 512] width 193 height 27
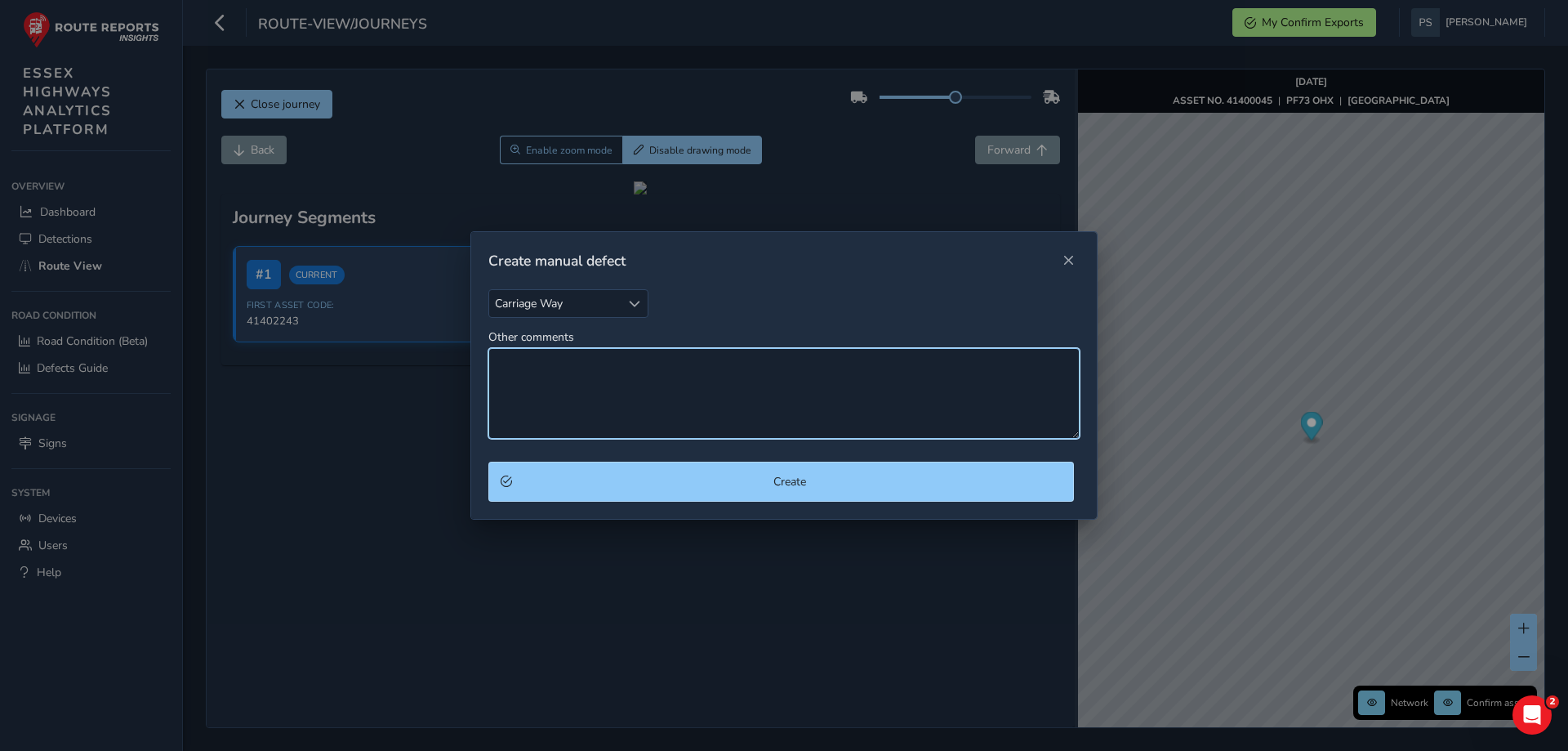
click at [559, 369] on textarea "Other comments" at bounding box center [783, 393] width 591 height 91
click at [503, 365] on textarea "on bend just after Stones Farm, going towards Little Bardfield" at bounding box center [783, 393] width 591 height 91
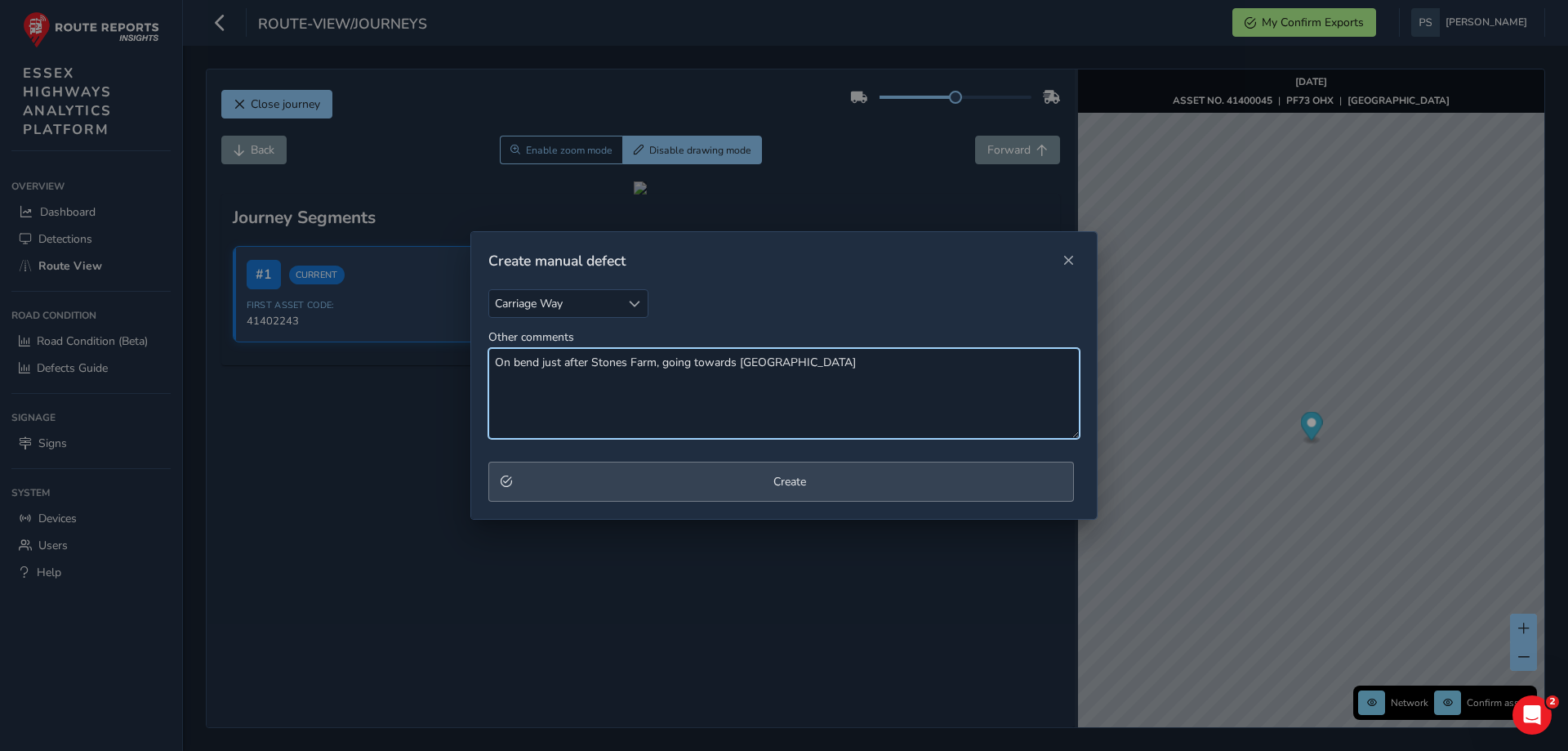
type textarea "On bend just after Stones Farm, going towards Little Bardfield"
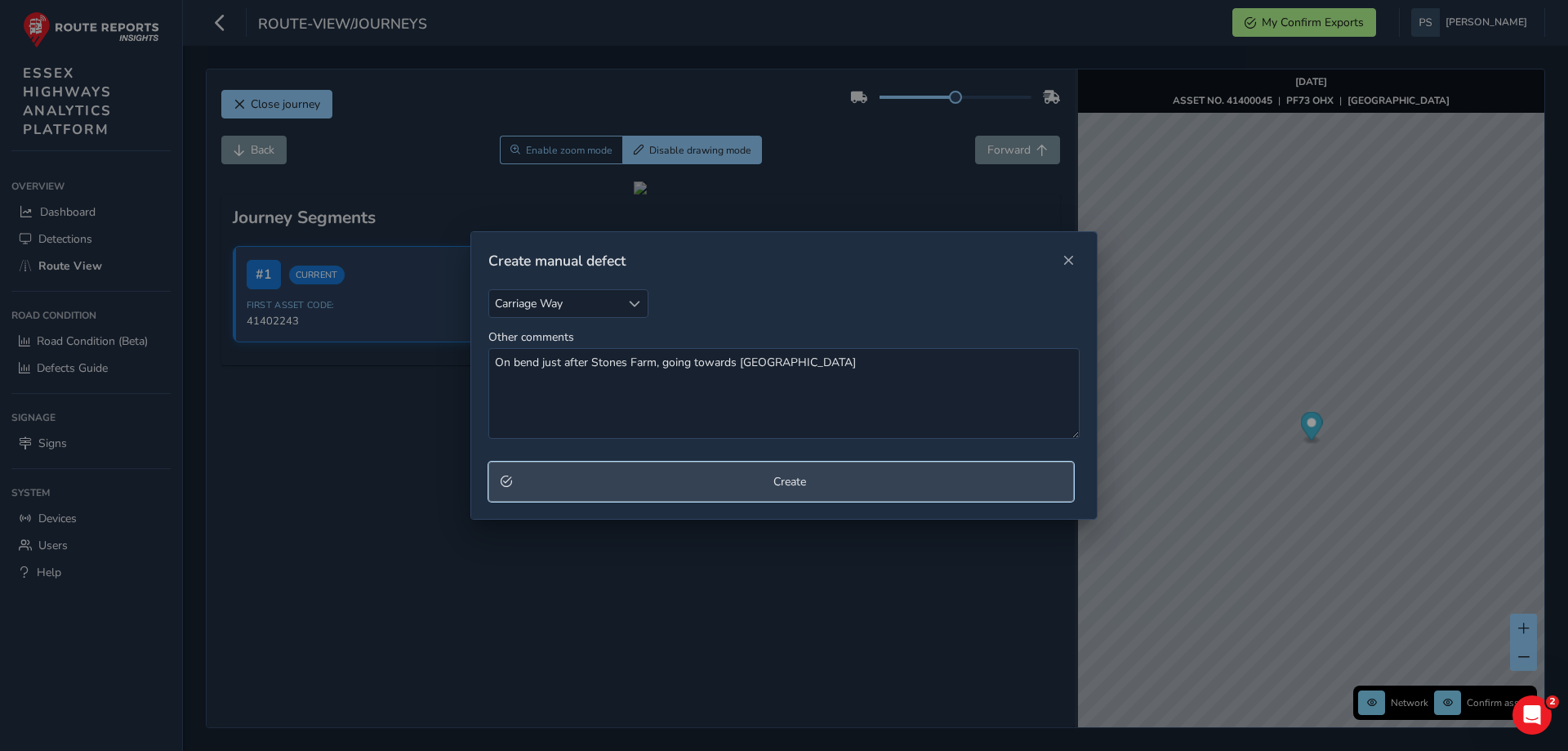
click at [786, 487] on span "Create" at bounding box center [790, 482] width 544 height 16
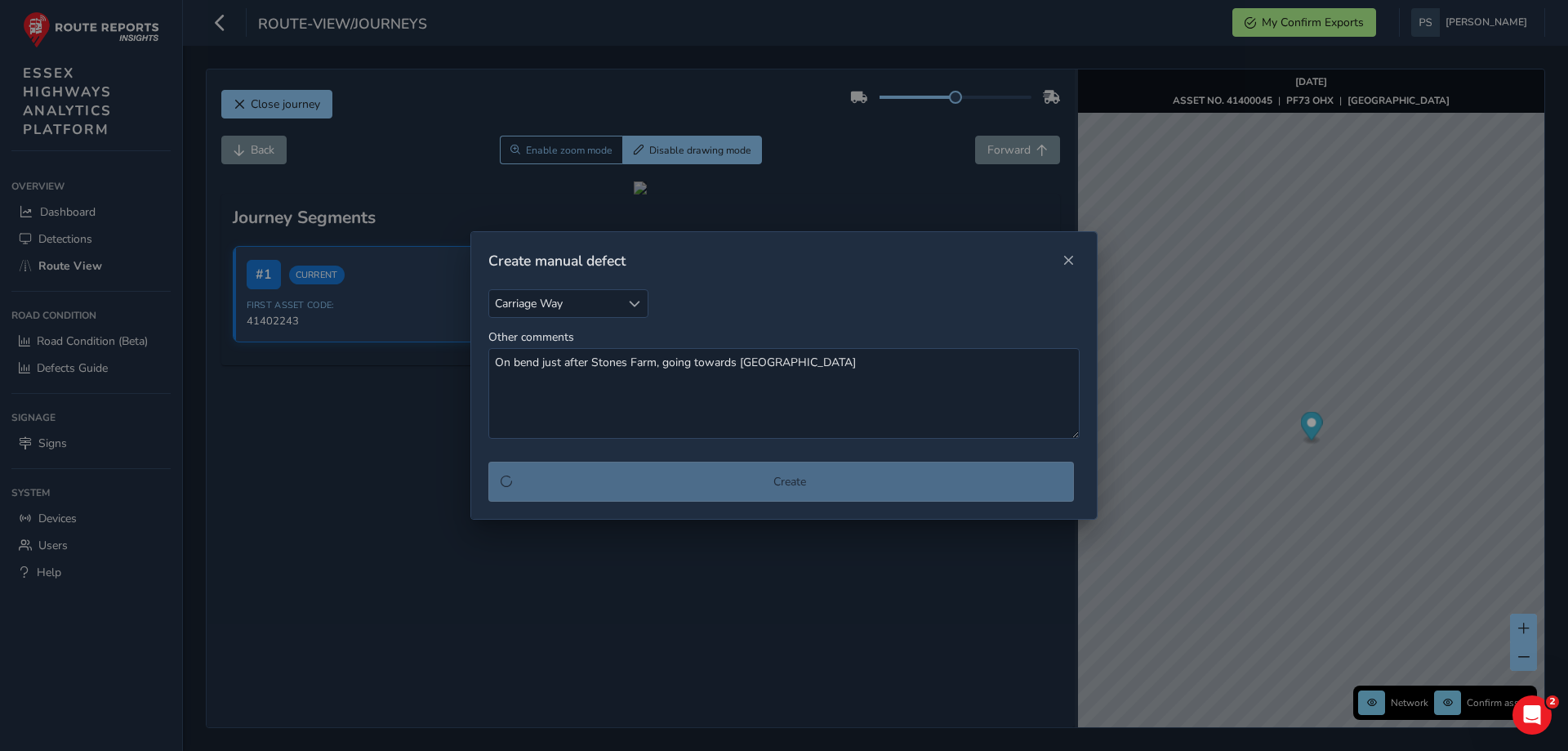
click at [815, 482] on div "Create" at bounding box center [783, 482] width 591 height 40
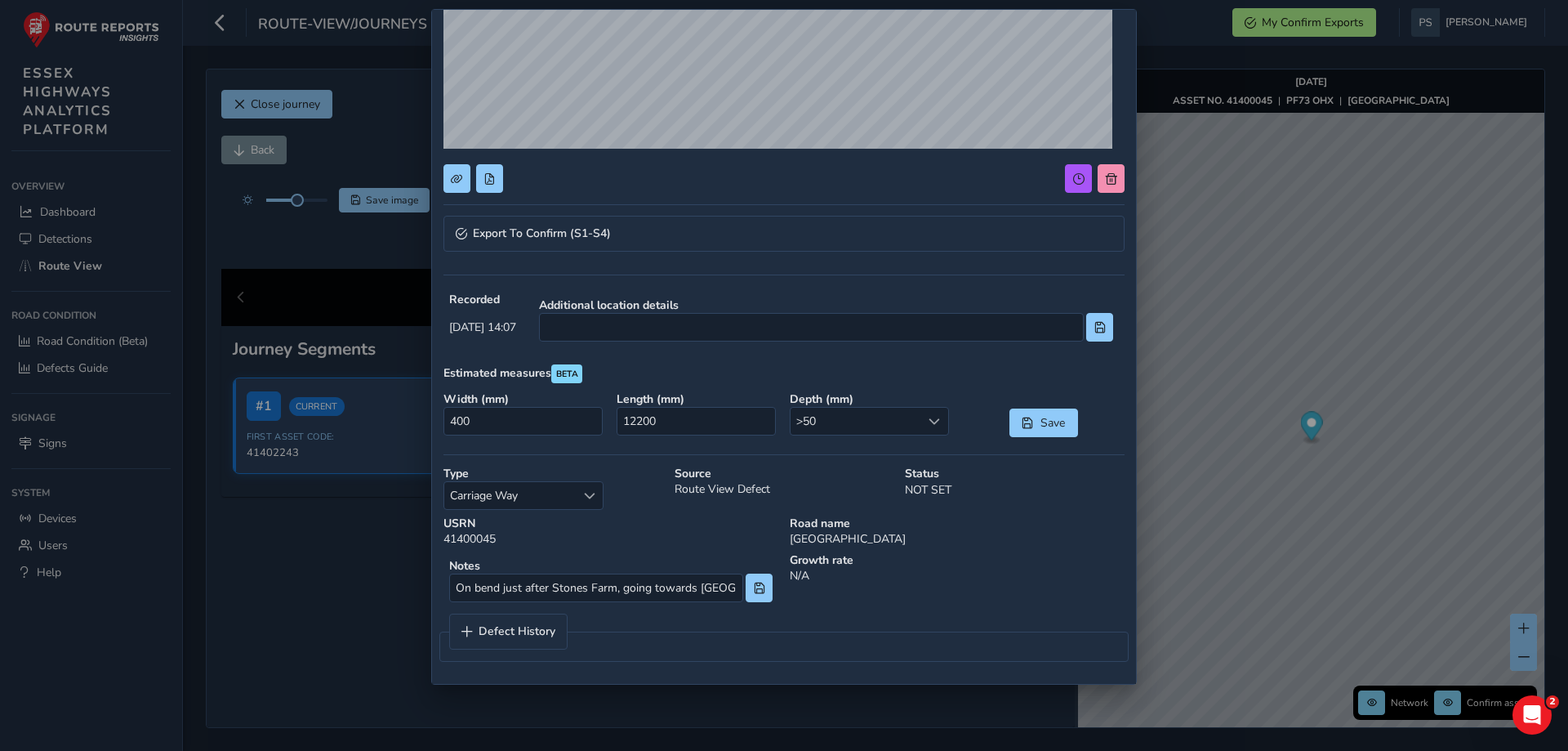
scroll to position [306, 0]
click at [1022, 423] on span "Save" at bounding box center [1027, 422] width 11 height 11
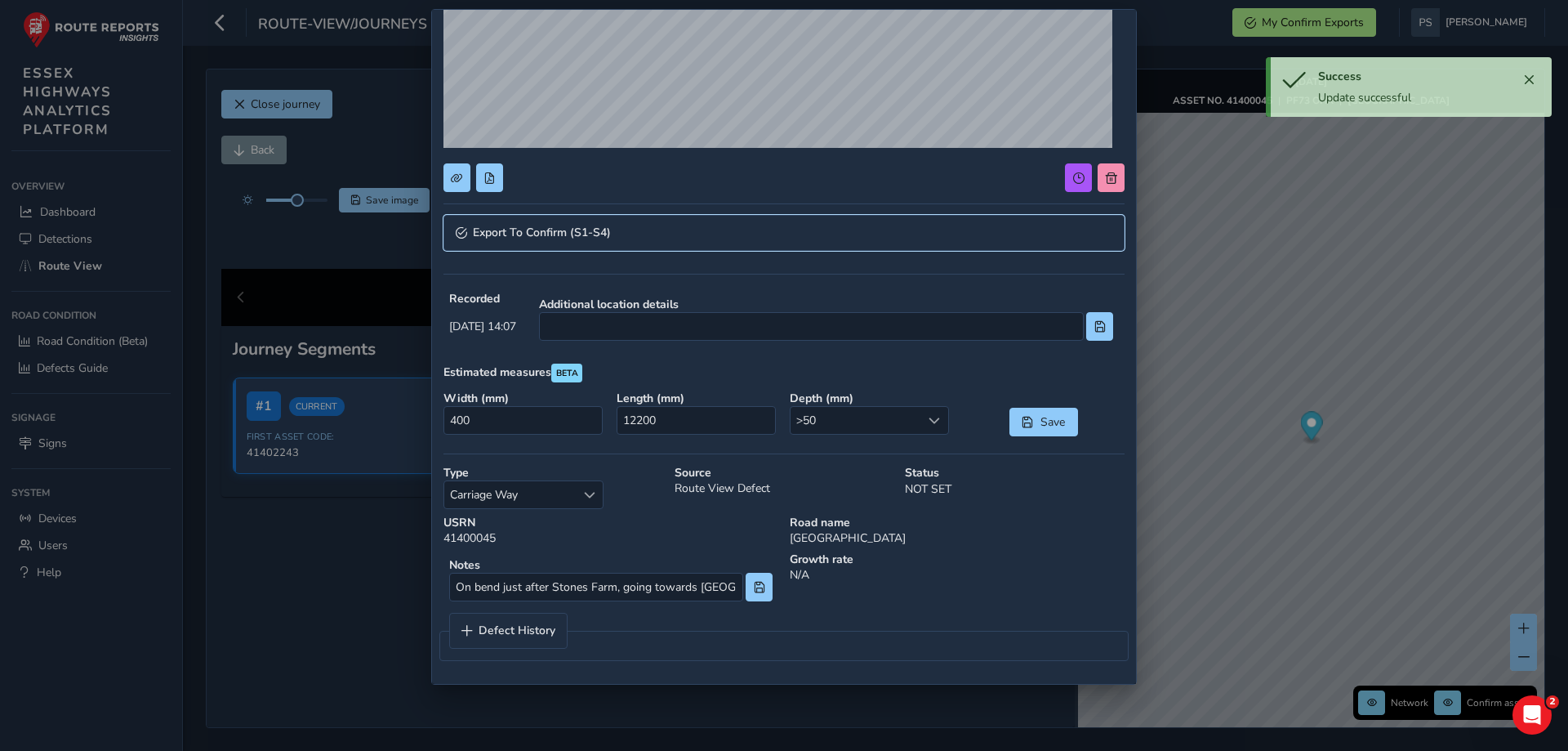
click at [542, 228] on span "Export To Confirm (S1-S4)" at bounding box center [542, 232] width 138 height 11
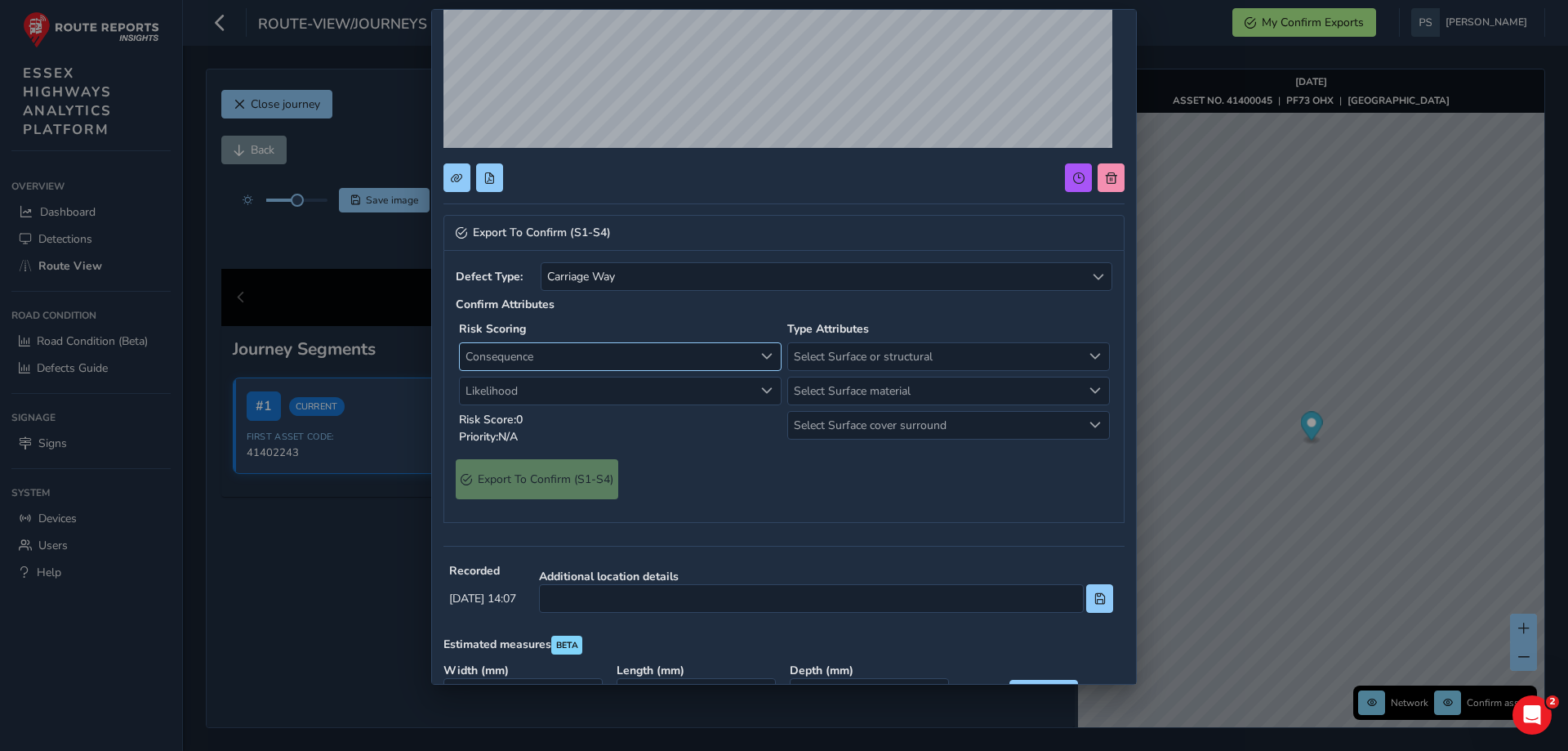
click at [761, 358] on span "Consequence" at bounding box center [766, 355] width 11 height 11
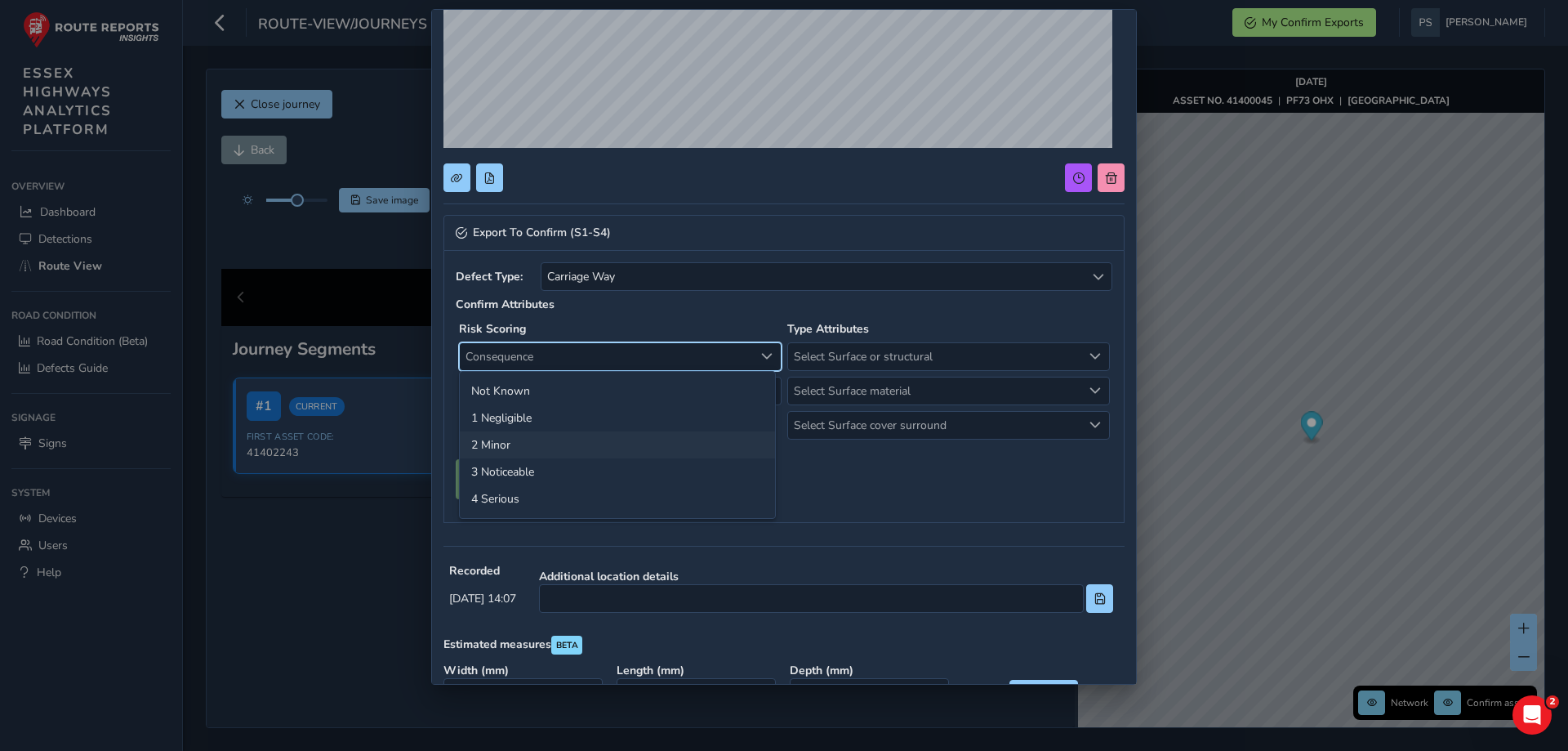
click at [524, 445] on li "2 Minor" at bounding box center [617, 444] width 315 height 27
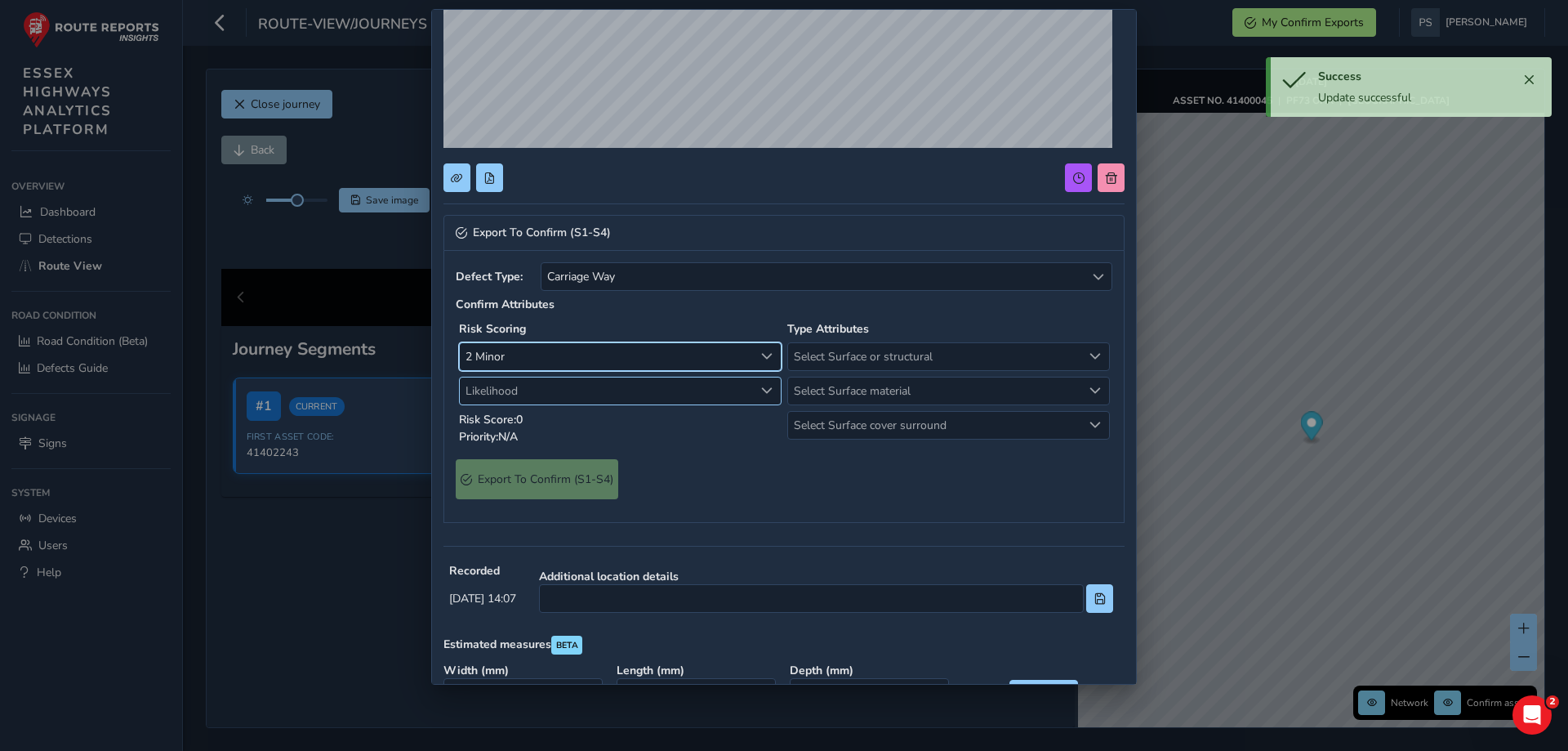
click at [762, 386] on span "Likelihood" at bounding box center [766, 390] width 11 height 11
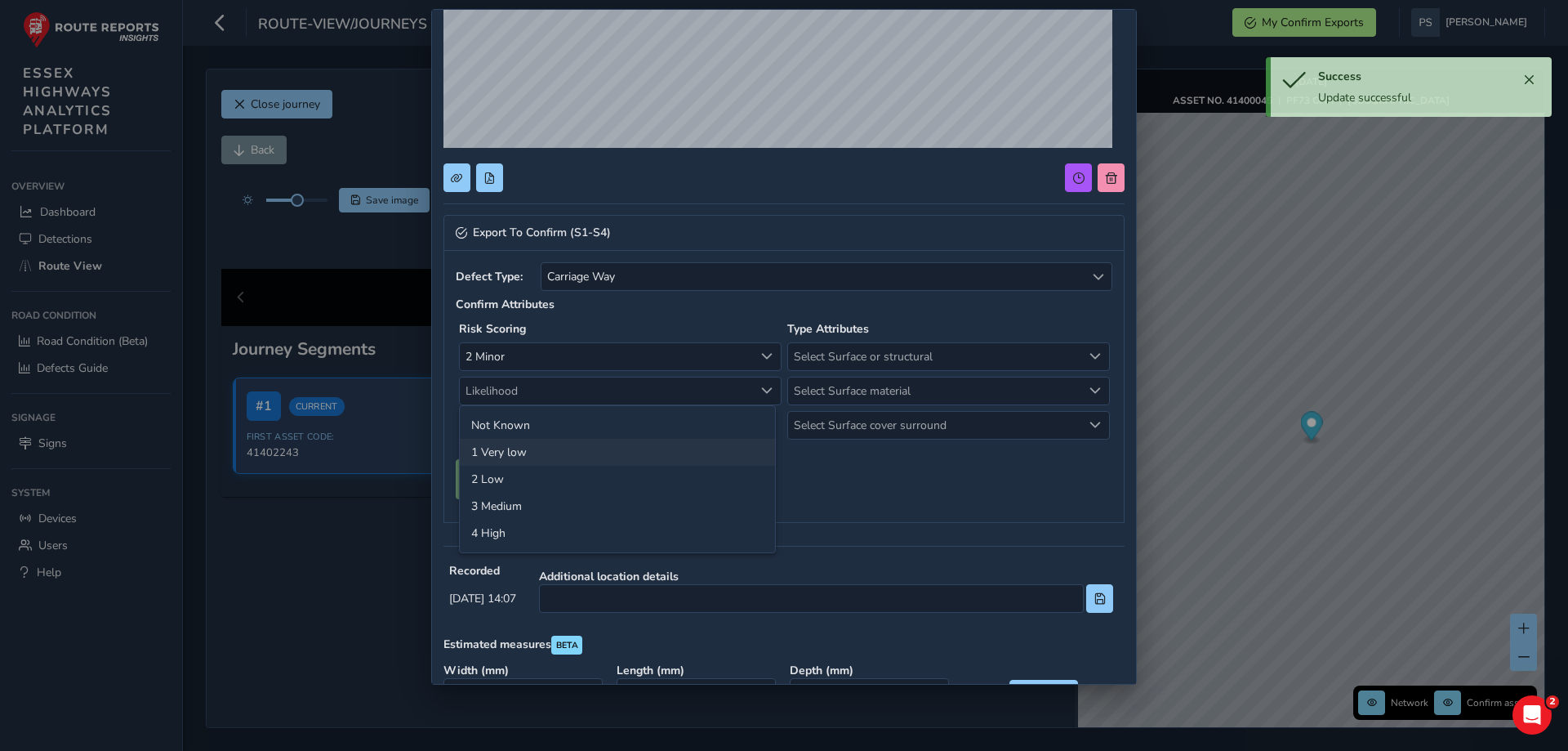
click at [530, 451] on li "1 Very low" at bounding box center [617, 452] width 315 height 27
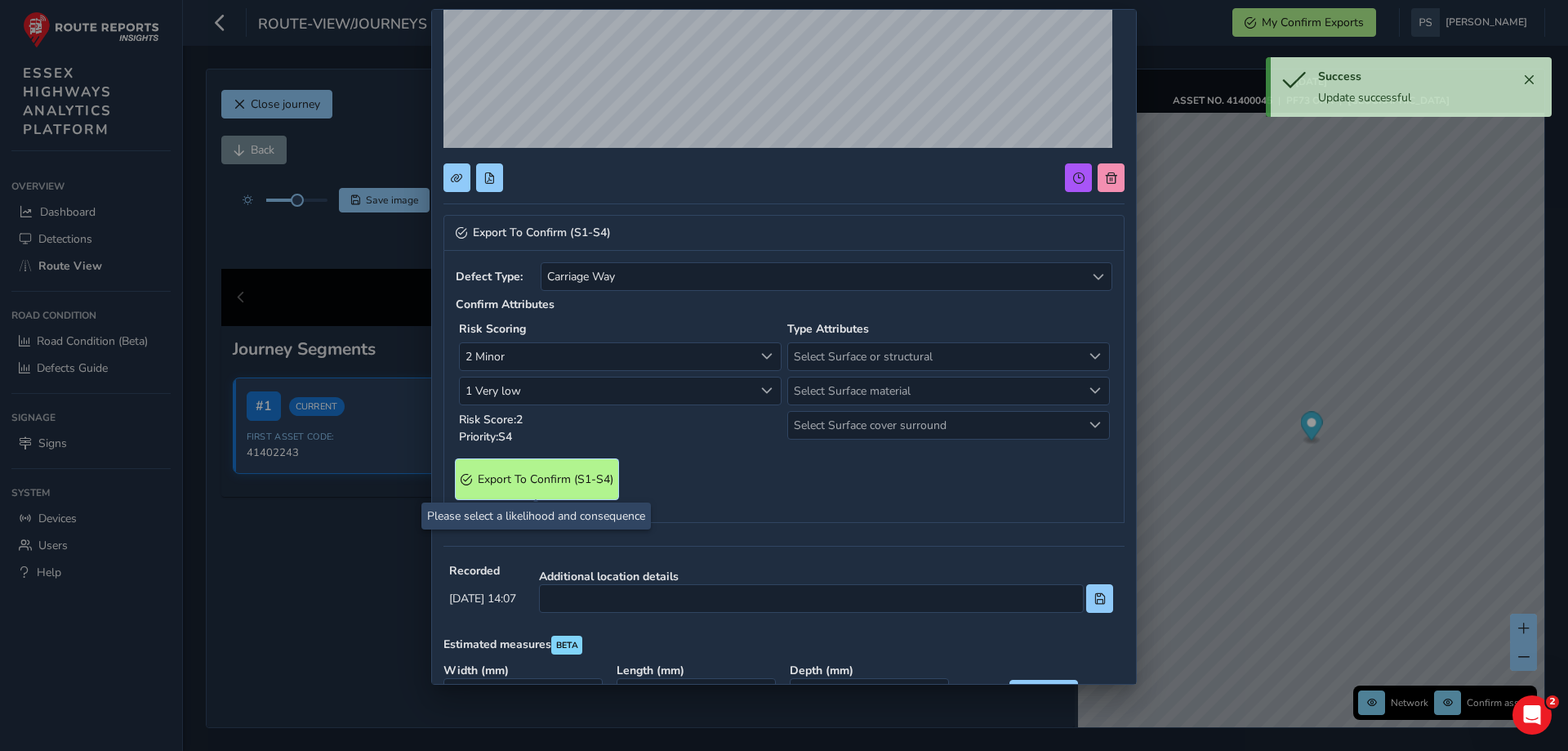
click at [518, 478] on span "Export To Confirm (S1-S4)" at bounding box center [546, 479] width 136 height 16
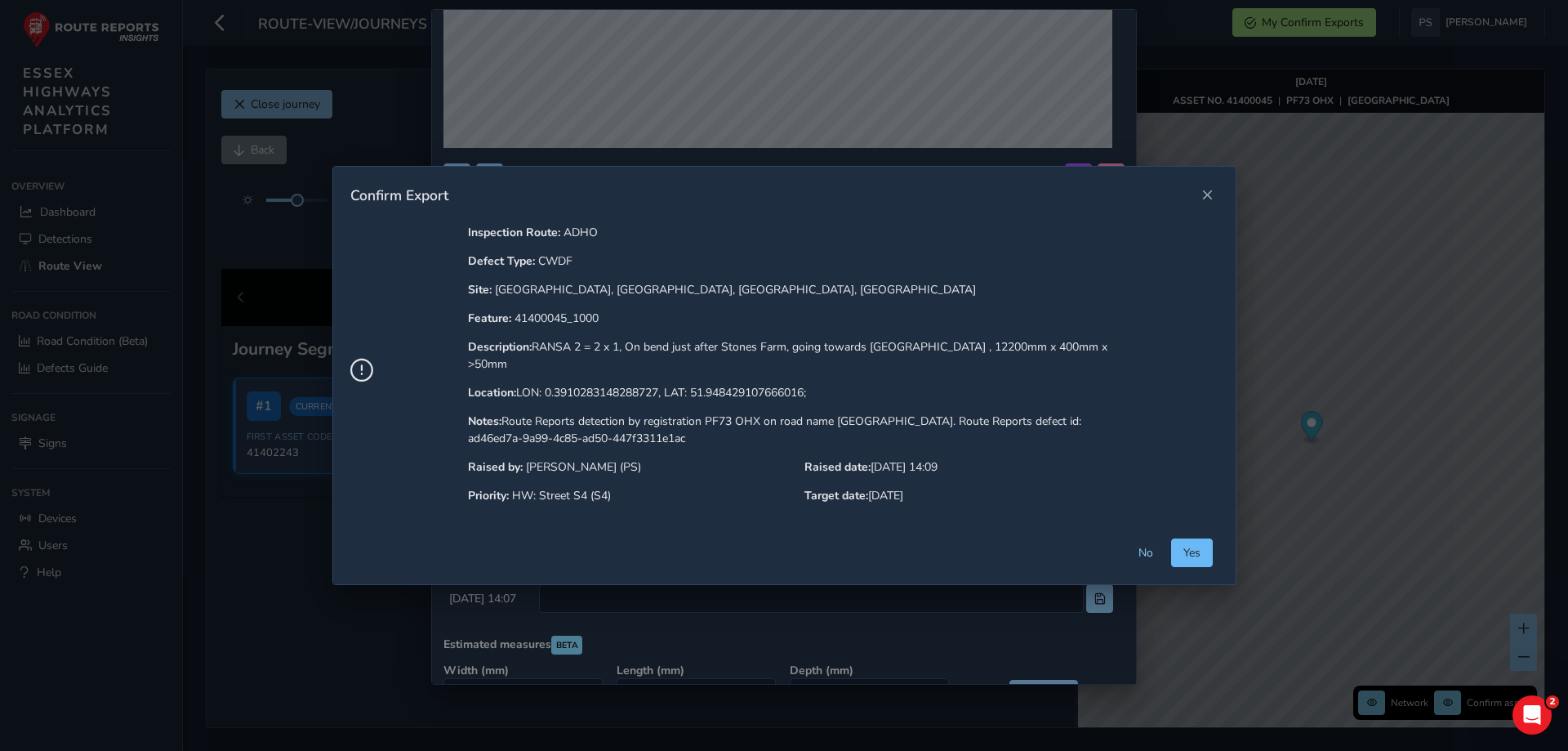
drag, startPoint x: 1182, startPoint y: 543, endPoint x: 1157, endPoint y: 540, distance: 25.5
click at [1180, 543] on button "Yes" at bounding box center [1192, 552] width 42 height 29
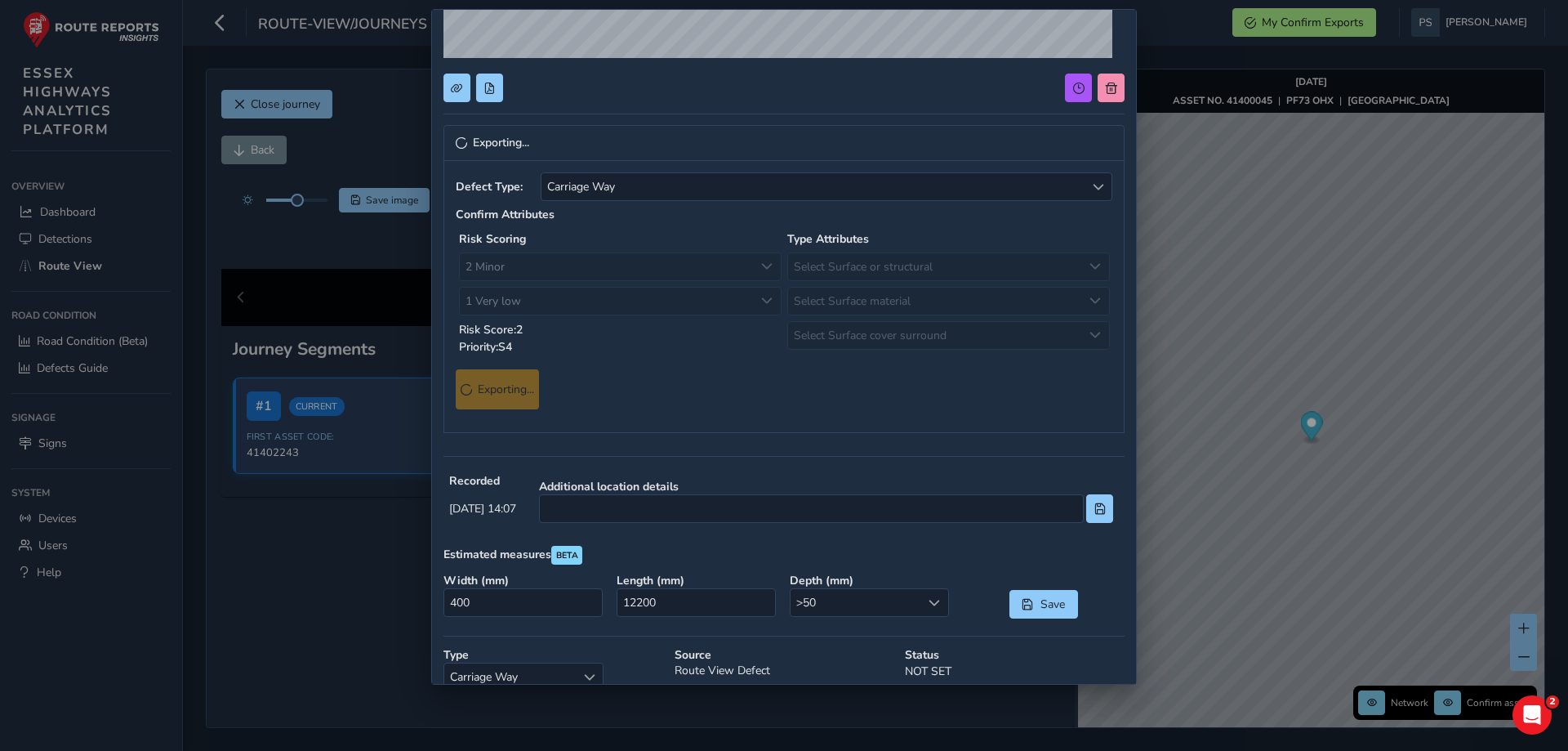
scroll to position [0, 0]
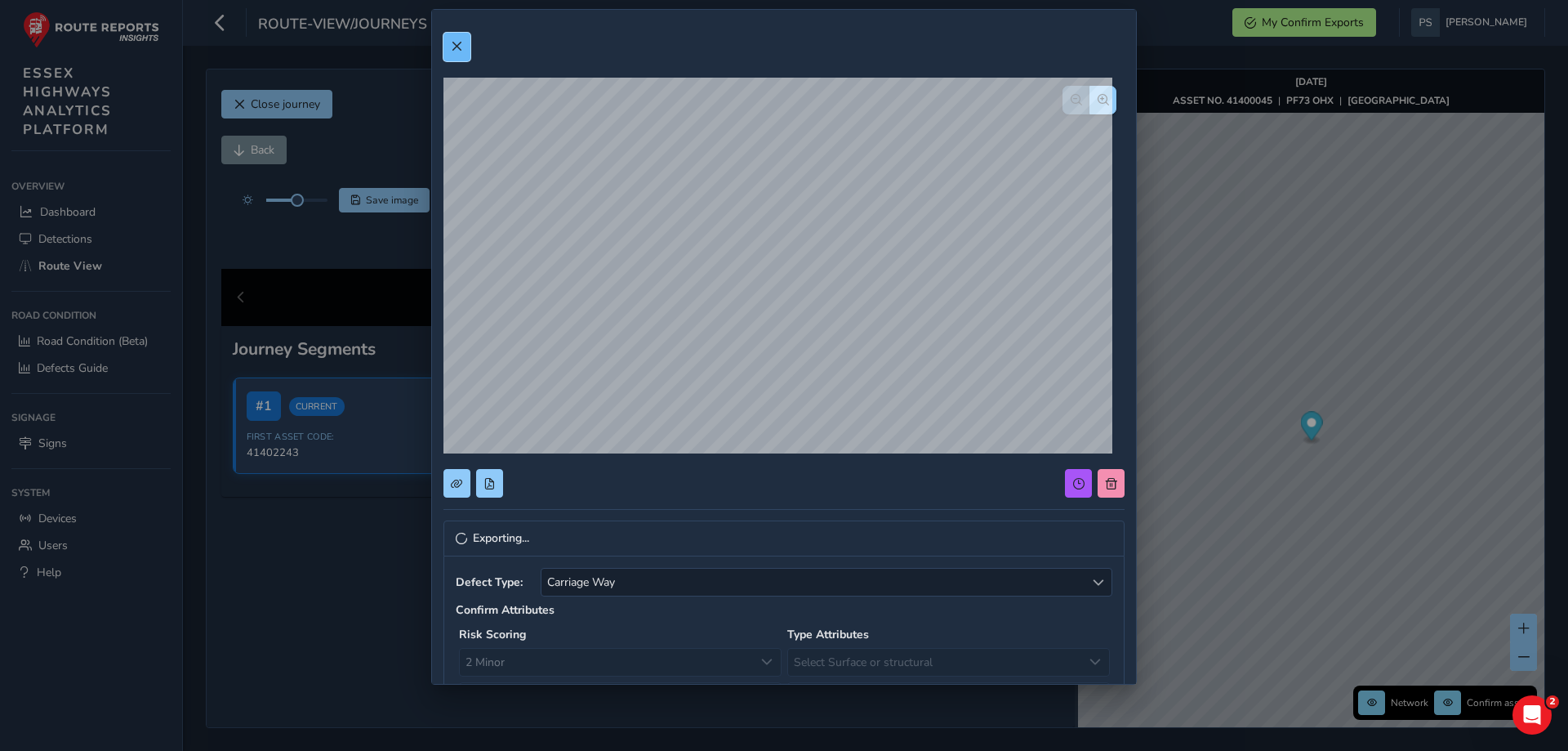
click at [456, 46] on span at bounding box center [456, 46] width 11 height 11
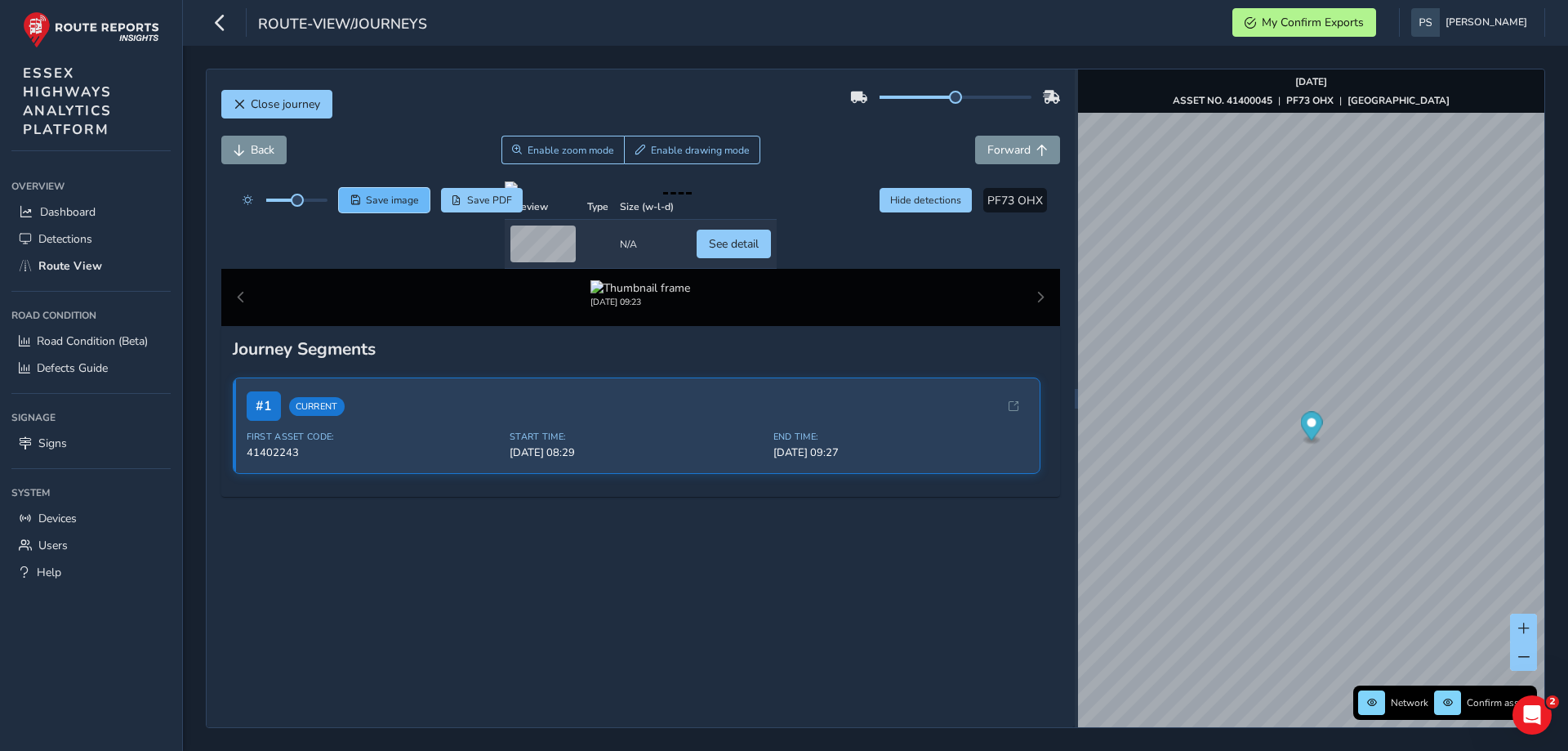
click at [384, 200] on span "Save image" at bounding box center [392, 200] width 53 height 13
click at [292, 94] on button "Close journey" at bounding box center [276, 104] width 111 height 29
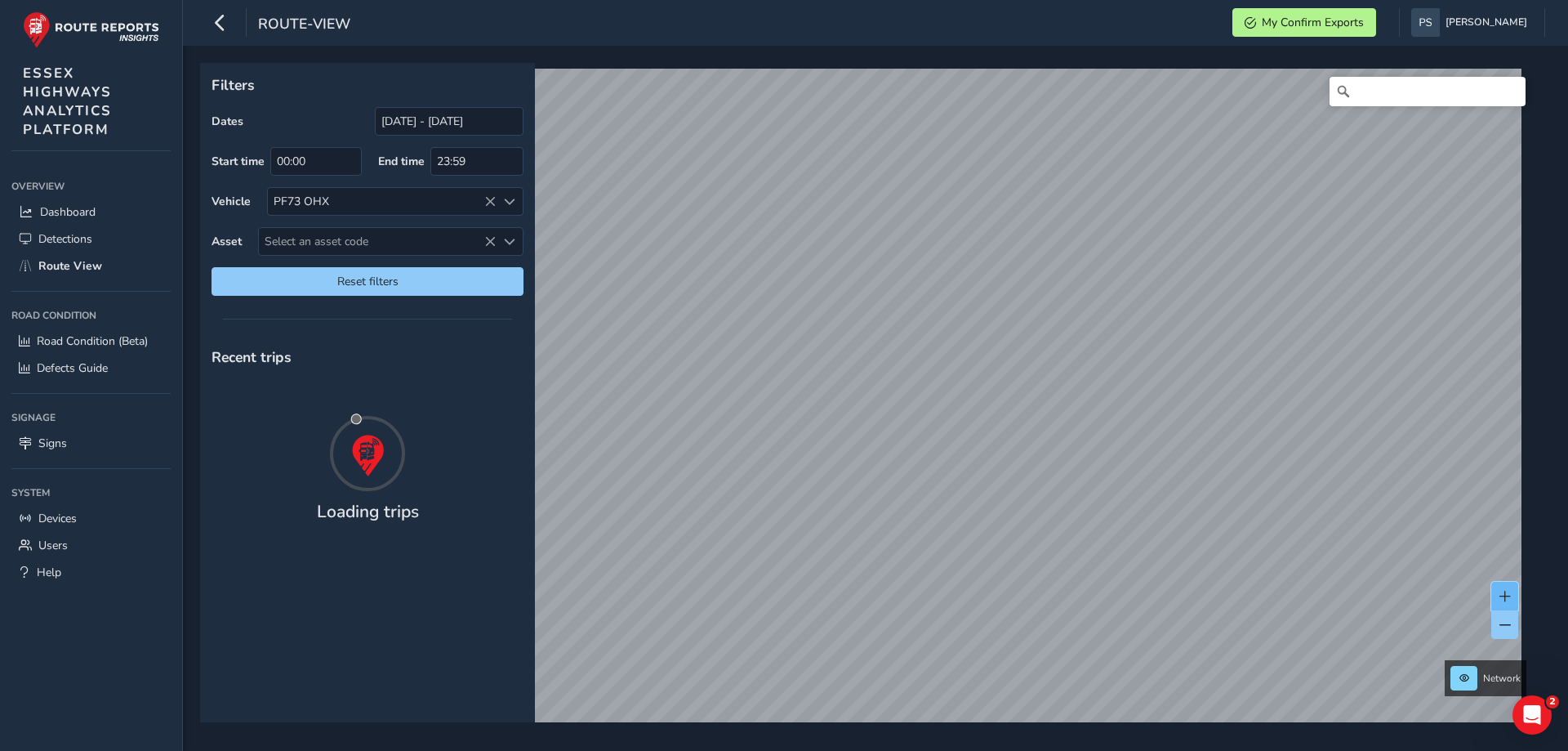
click at [1503, 589] on button at bounding box center [1505, 596] width 27 height 29
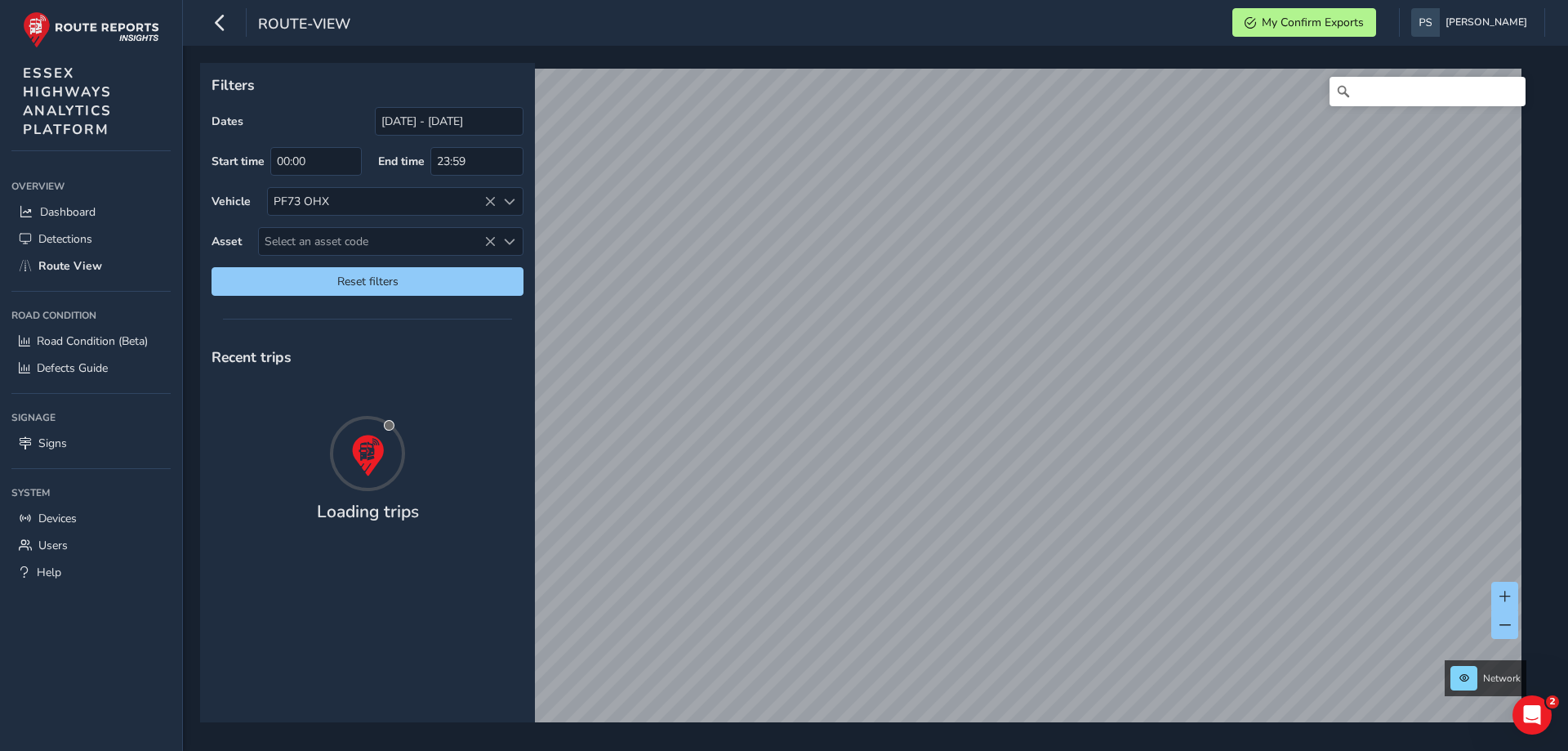
click at [955, 750] on html "route-view My Confirm Exports Paul Stanley Colour Scheme: Dark Dim Light Logout…" at bounding box center [784, 375] width 1568 height 751
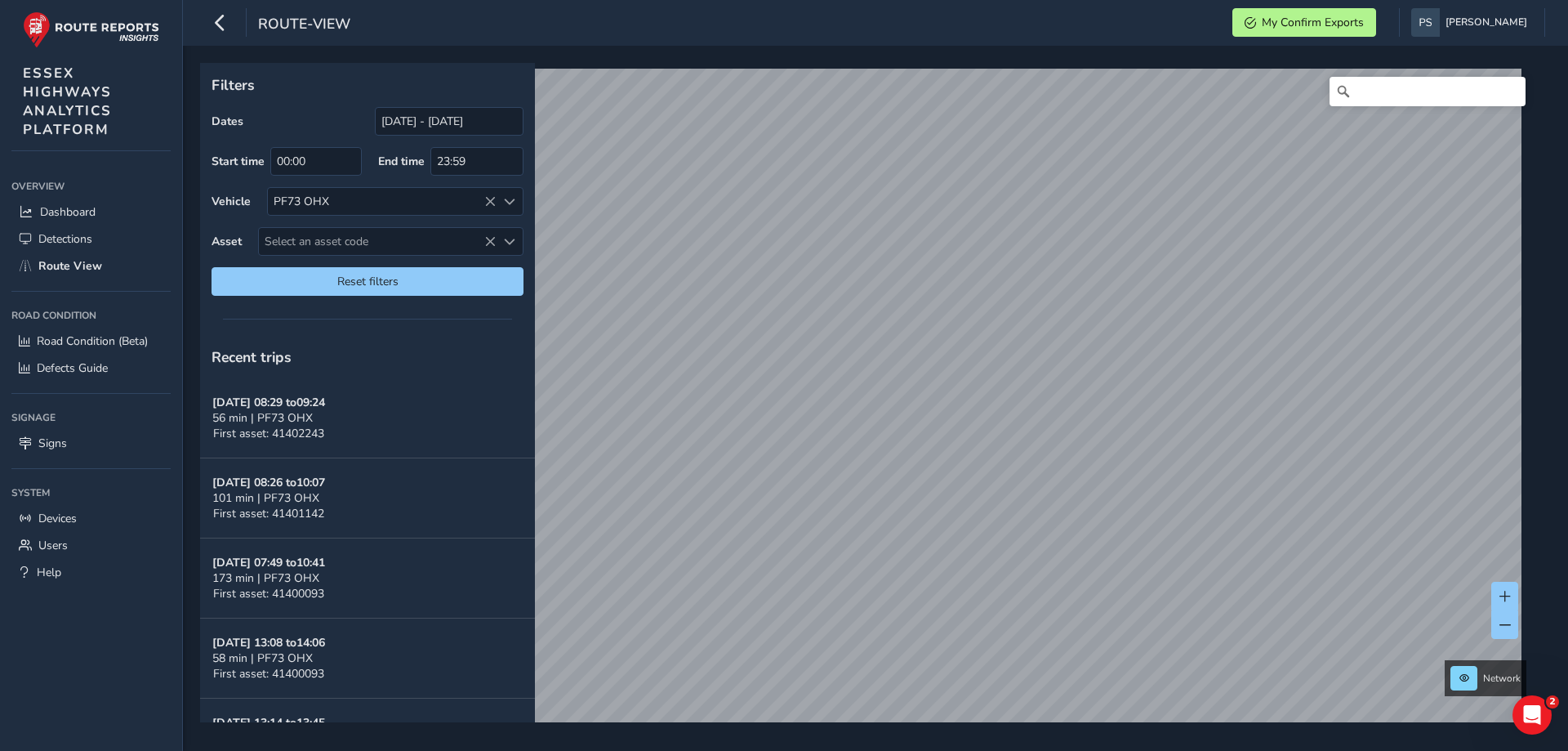
click at [1144, 750] on html "route-view My Confirm Exports Paul Stanley Colour Scheme: Dark Dim Light Logout…" at bounding box center [784, 375] width 1568 height 751
click at [1082, 750] on html "route-view My Confirm Exports Paul Stanley Colour Scheme: Dark Dim Light Logout…" at bounding box center [784, 375] width 1568 height 751
click at [894, 750] on html "route-view My Confirm Exports Paul Stanley Colour Scheme: Dark Dim Light Logout…" at bounding box center [784, 375] width 1568 height 751
click at [1497, 600] on button at bounding box center [1505, 596] width 27 height 29
click at [1497, 601] on button at bounding box center [1505, 596] width 27 height 29
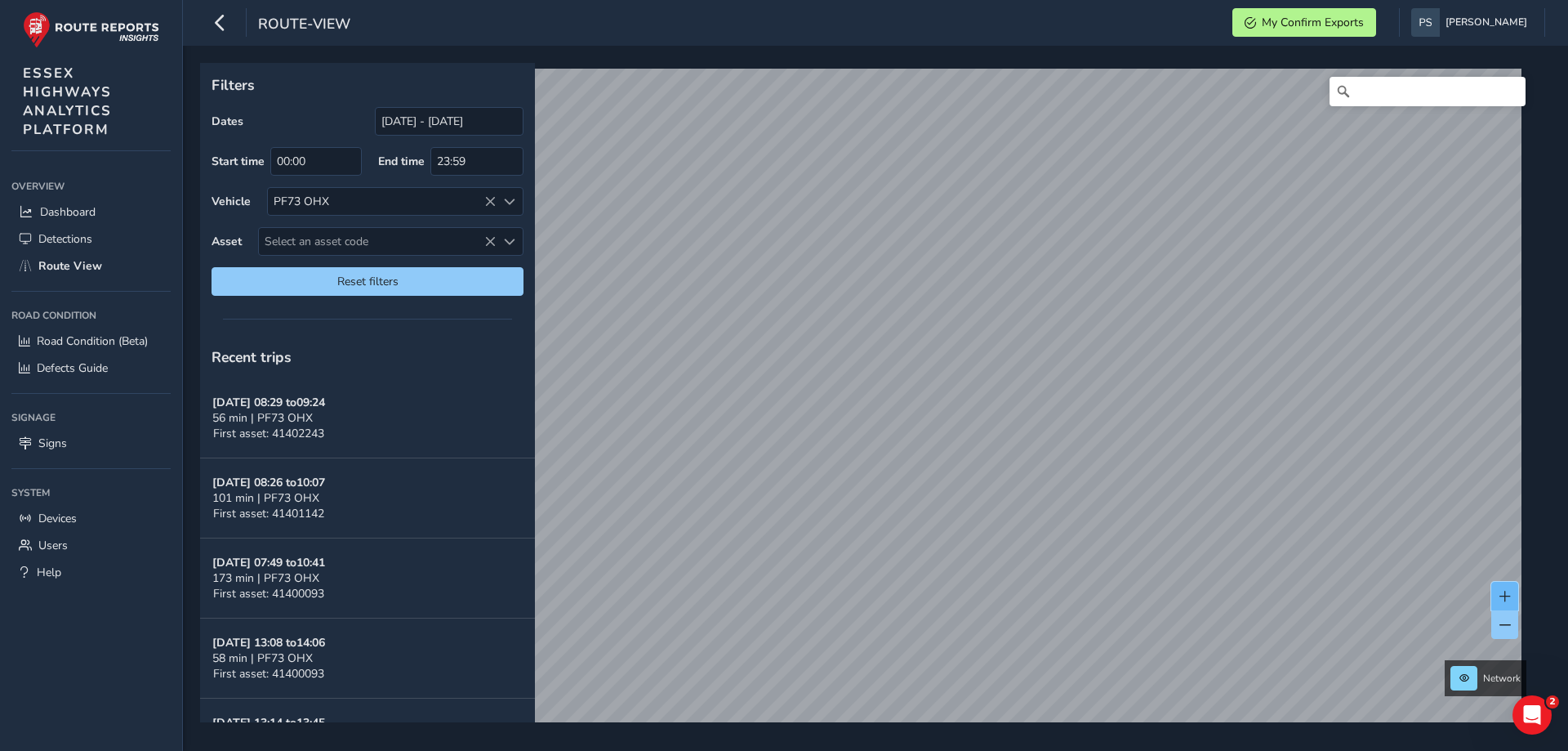
click at [1505, 605] on button at bounding box center [1505, 596] width 27 height 29
click at [1131, 750] on html "route-view My Confirm Exports Paul Stanley Colour Scheme: Dark Dim Light Logout…" at bounding box center [784, 375] width 1568 height 751
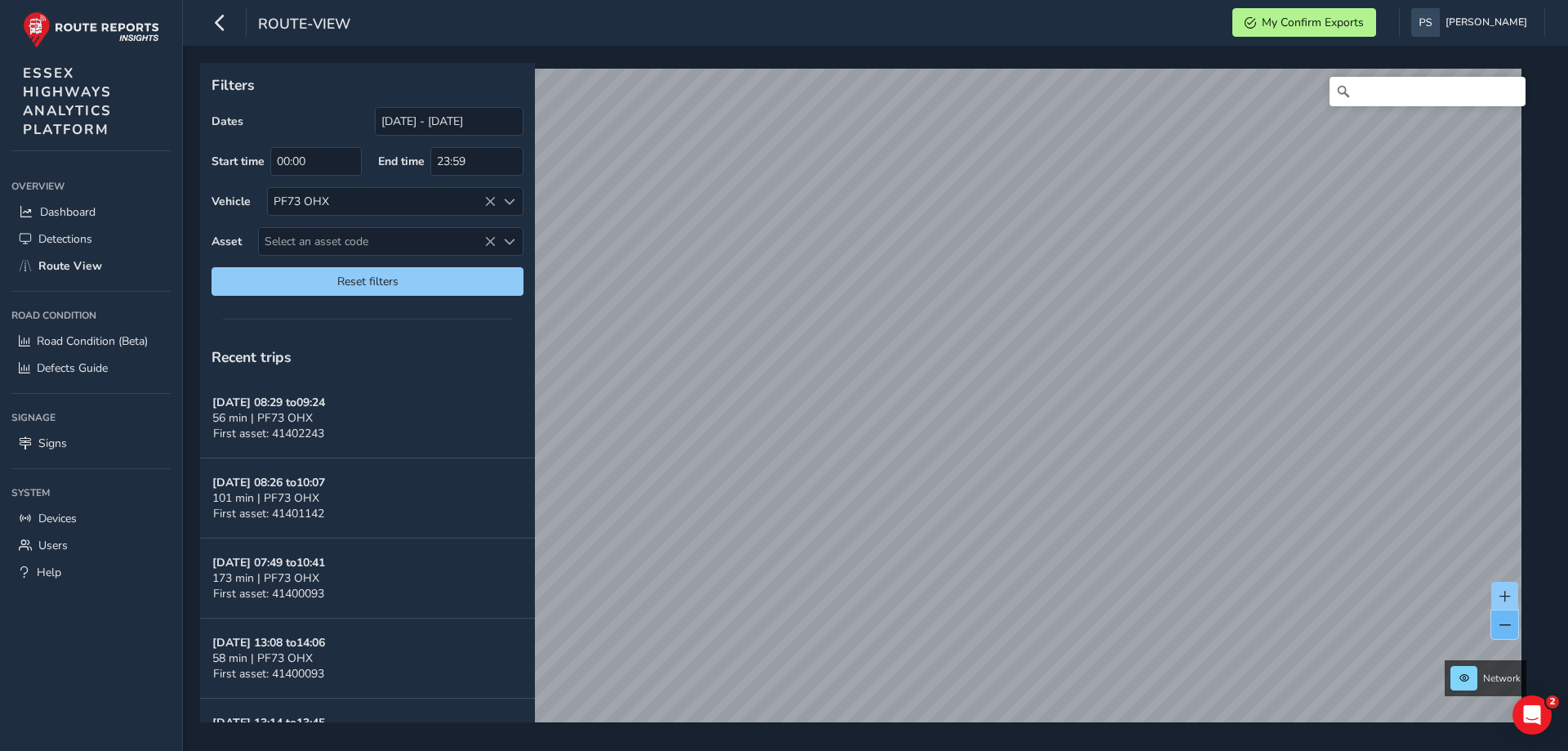
click at [1512, 631] on button at bounding box center [1505, 624] width 27 height 29
click at [1499, 614] on button at bounding box center [1505, 624] width 27 height 29
click at [1413, 93] on input "Search" at bounding box center [1428, 91] width 196 height 29
